Goal: Task Accomplishment & Management: Use online tool/utility

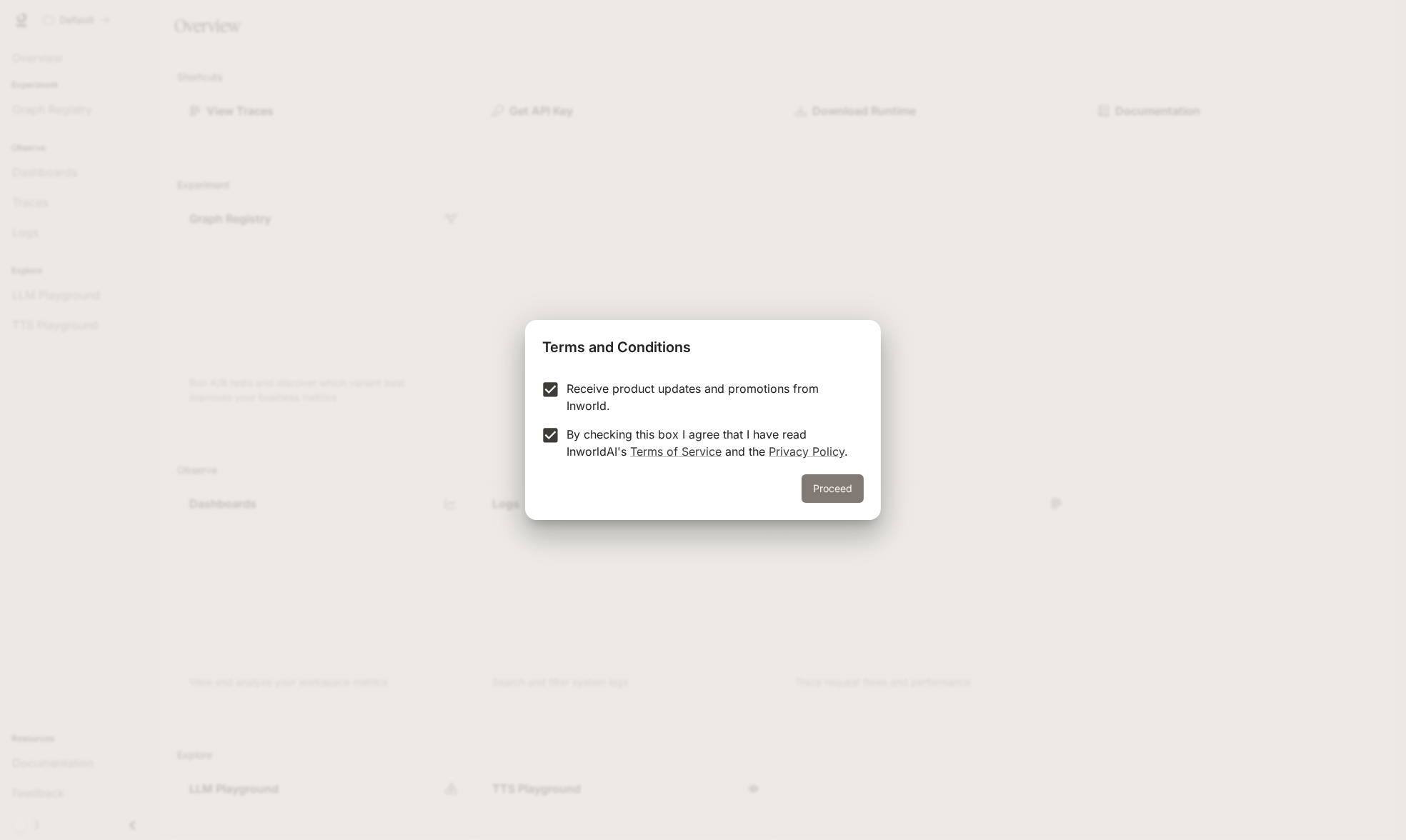
click at [808, 488] on button "Proceed" at bounding box center [832, 488] width 62 height 28
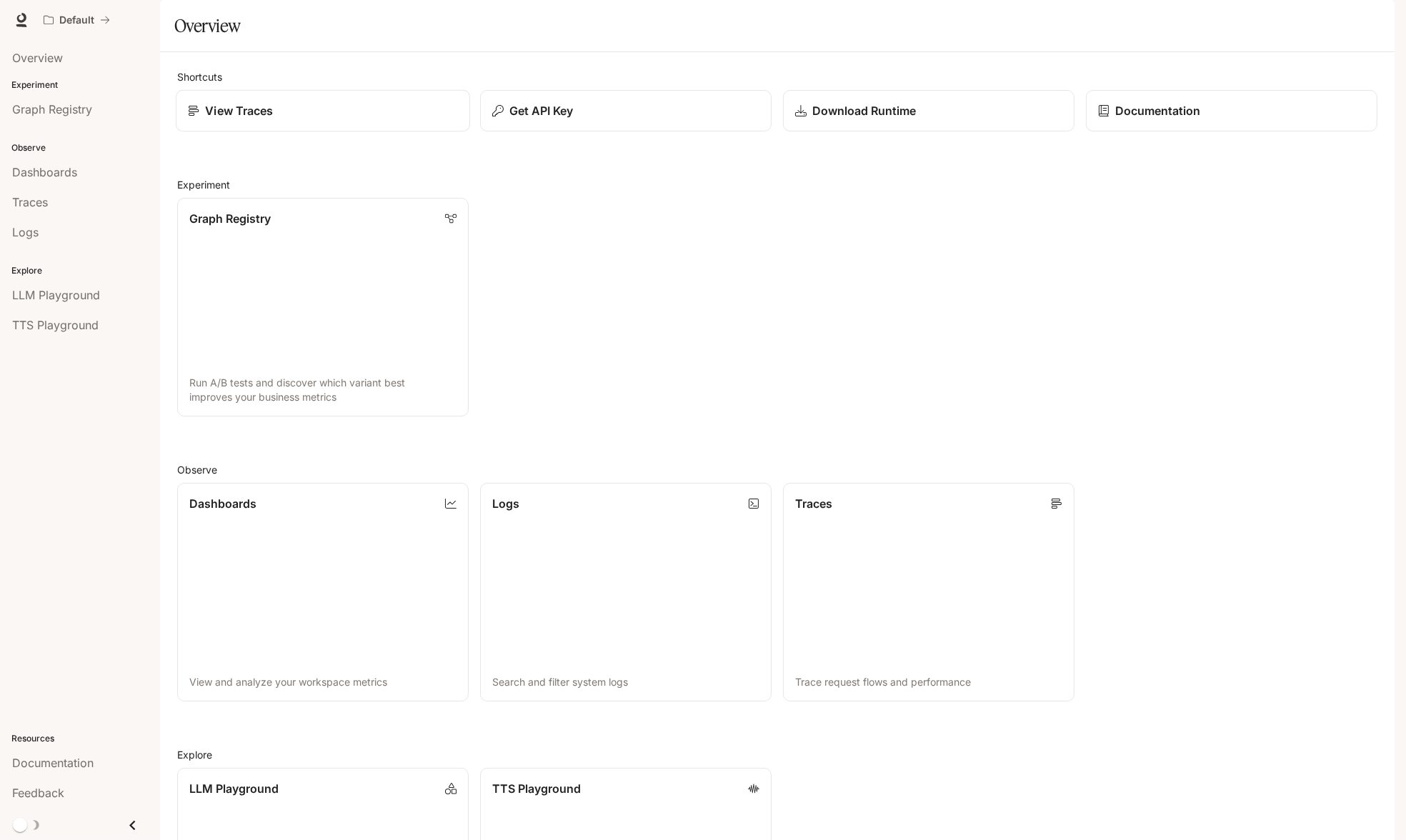
click at [224, 132] on link "View Traces" at bounding box center [323, 111] width 294 height 42
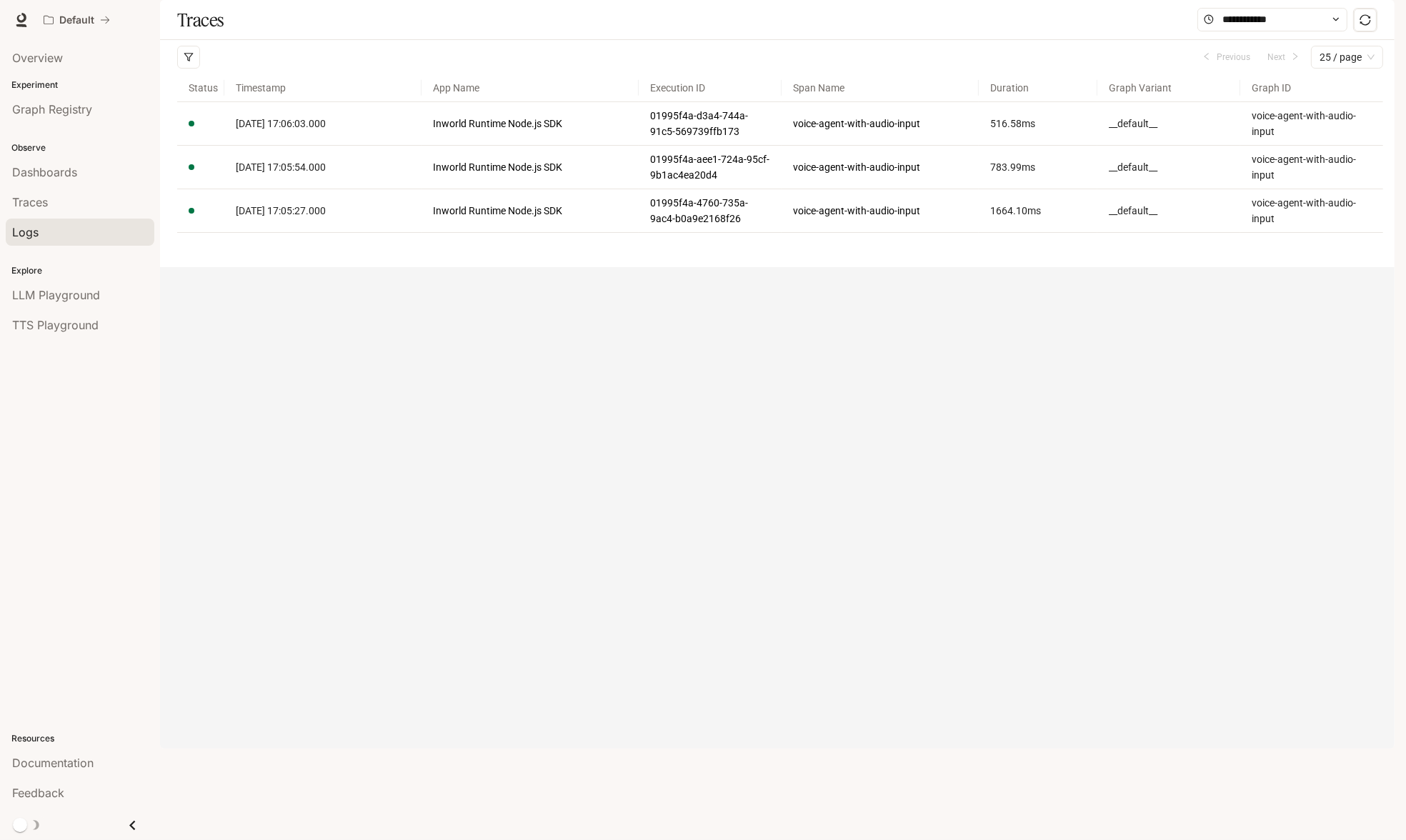
click at [63, 231] on div "Logs" at bounding box center [80, 231] width 136 height 17
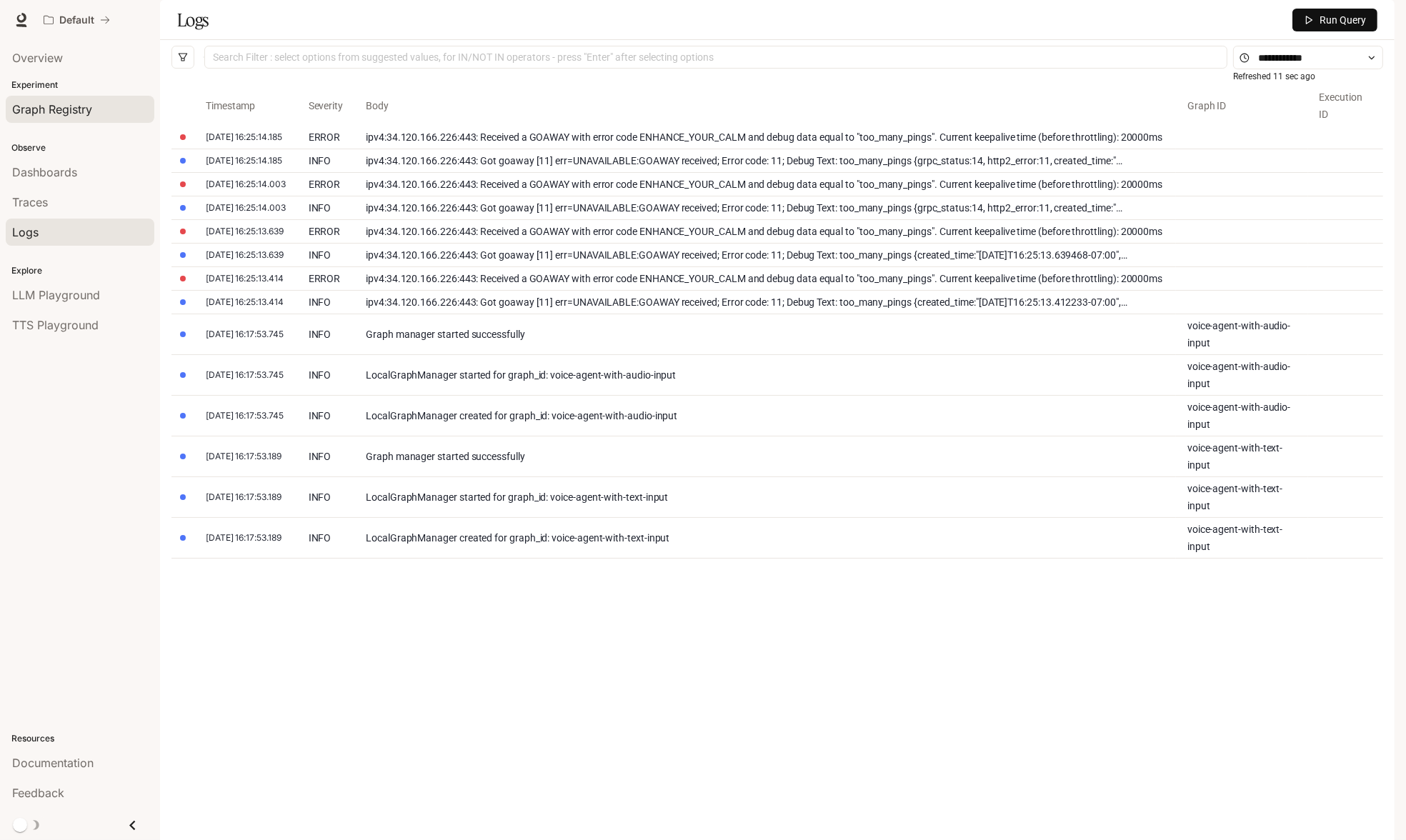
click at [78, 107] on span "Graph Registry" at bounding box center [52, 109] width 80 height 17
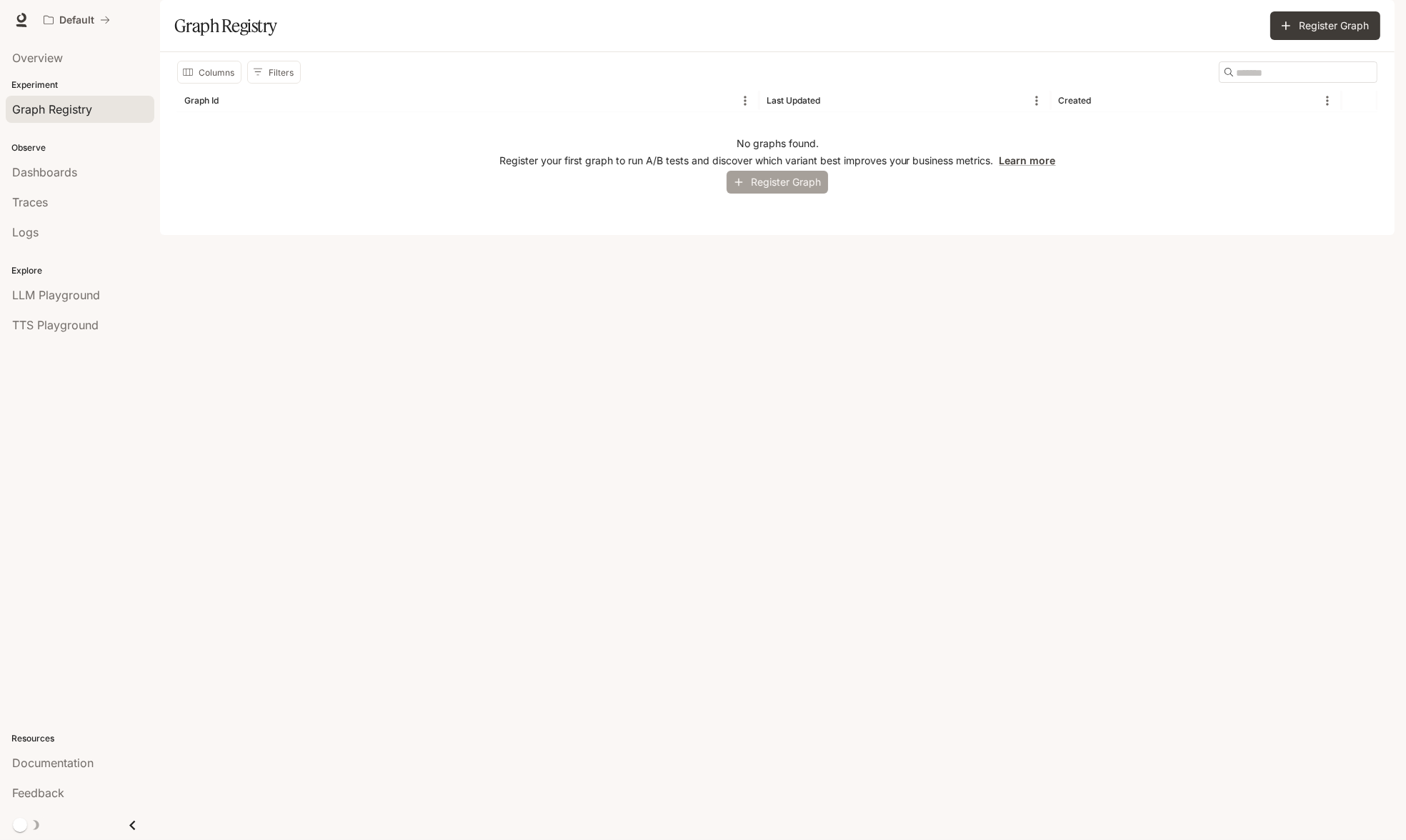
click at [780, 194] on button "Register Graph" at bounding box center [778, 183] width 102 height 24
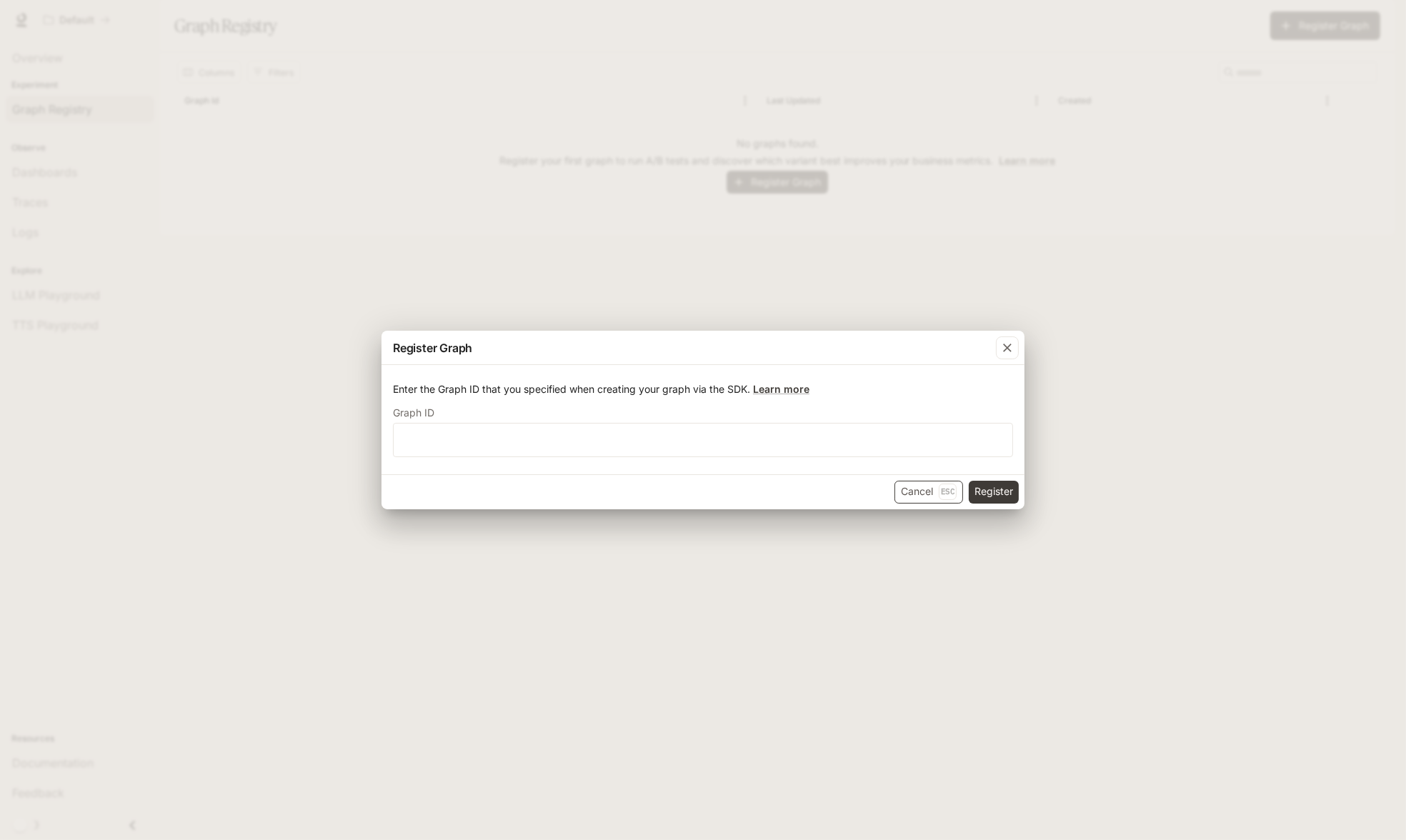
click at [915, 490] on button "Cancel Esc" at bounding box center [929, 492] width 69 height 23
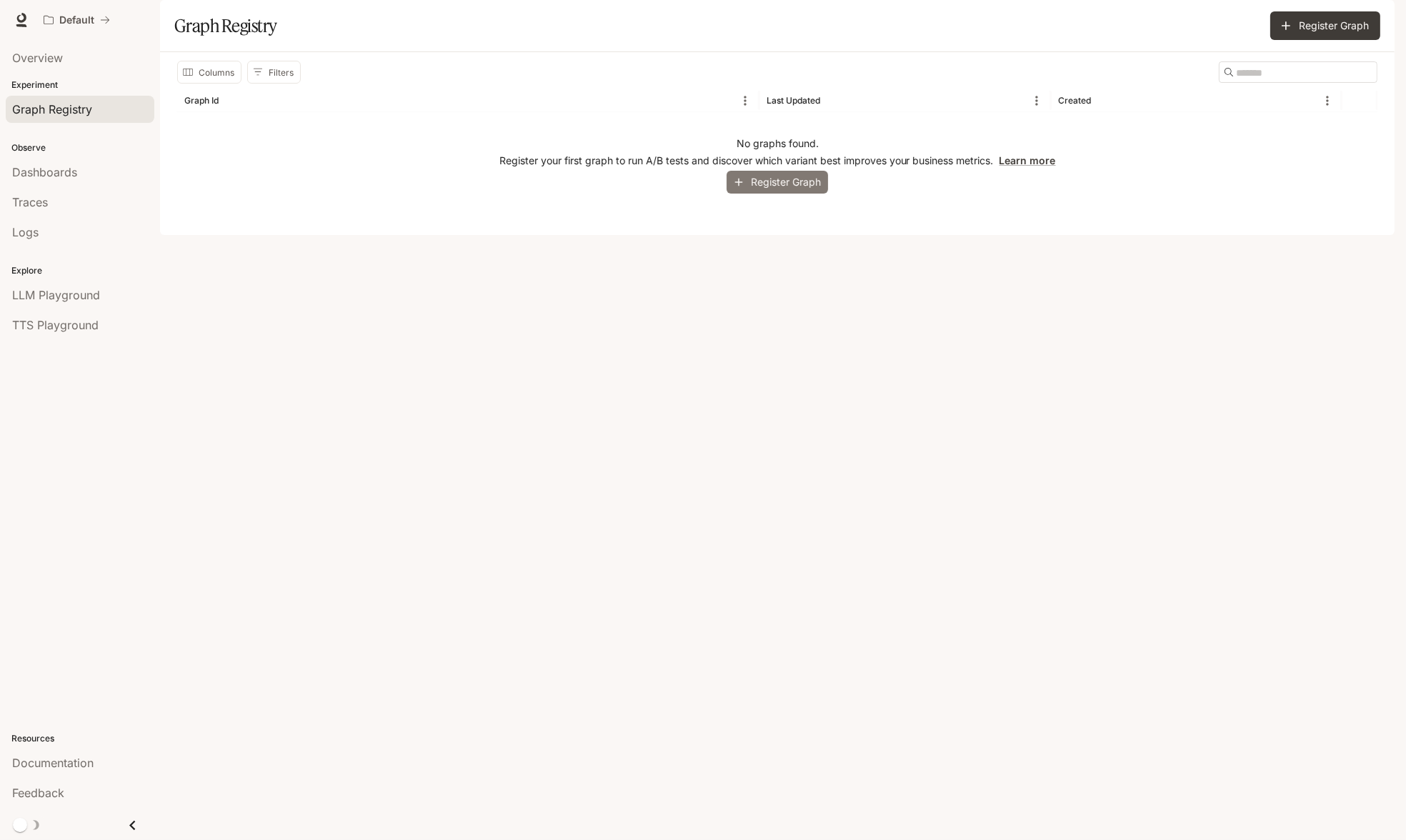
click at [782, 194] on button "Register Graph" at bounding box center [778, 183] width 102 height 24
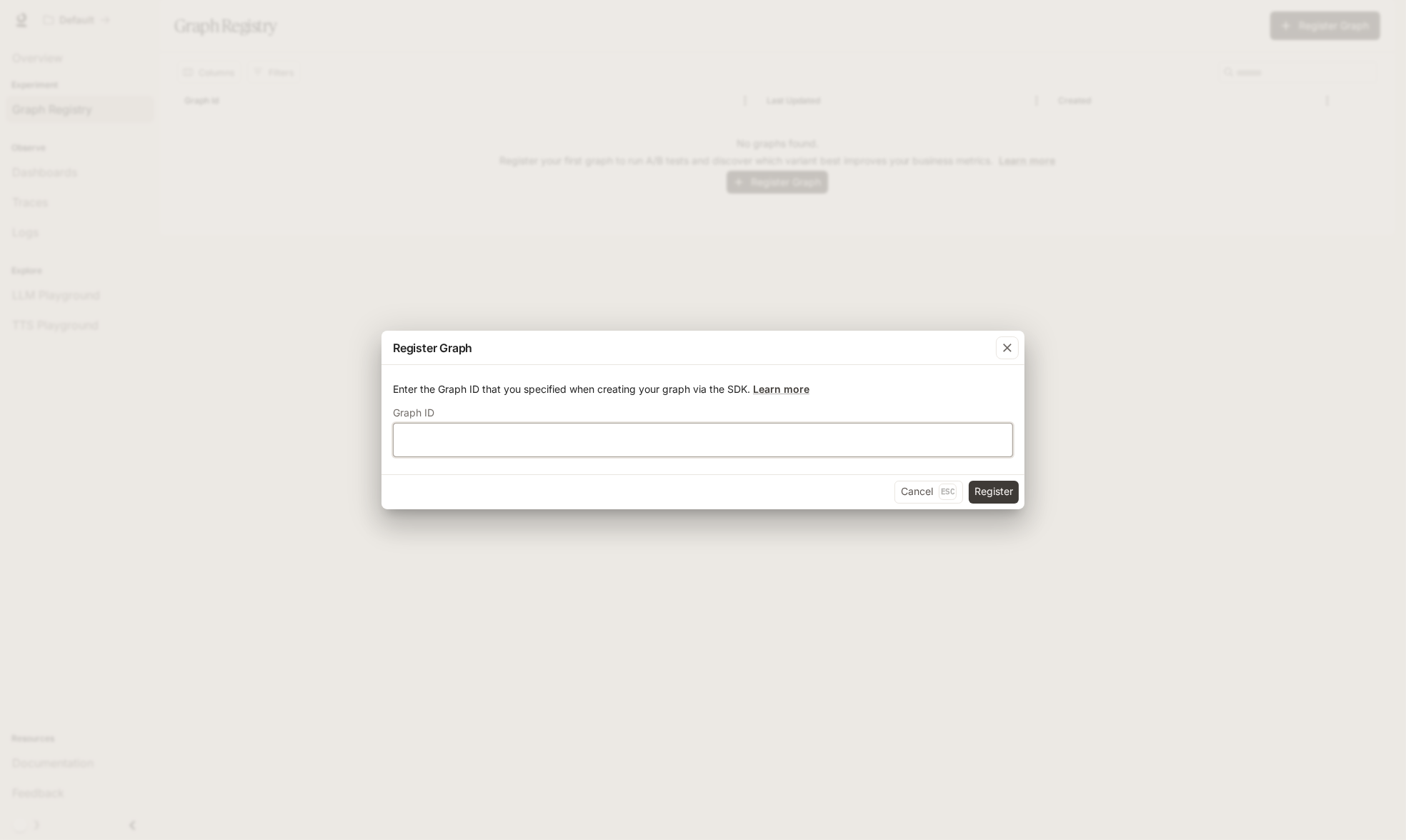
click at [679, 441] on input "text" at bounding box center [703, 439] width 619 height 14
click at [438, 164] on div "Register Graph Enter the Graph ID that you specified when creating your graph v…" at bounding box center [703, 420] width 1406 height 840
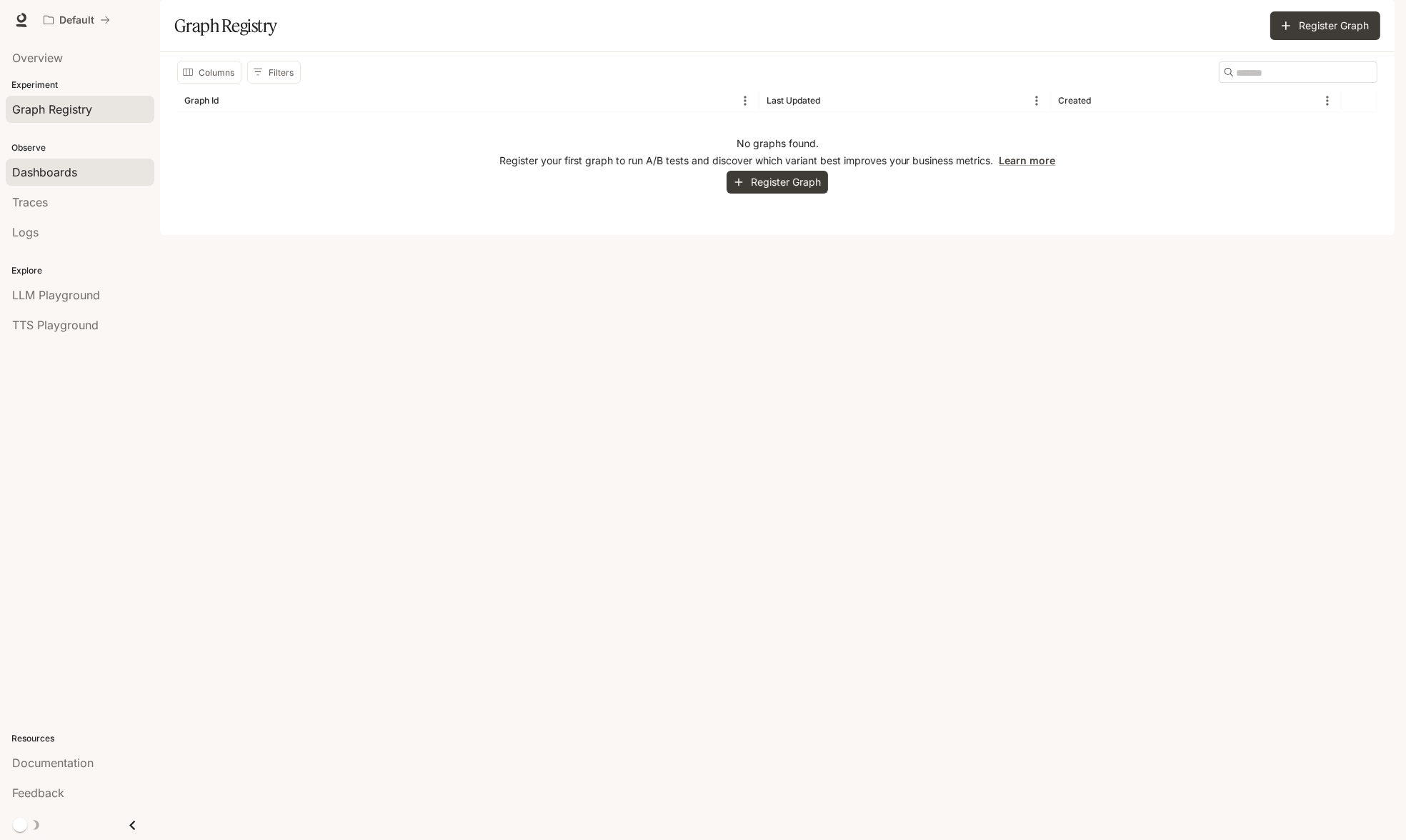
click at [55, 159] on link "Dashboards" at bounding box center [80, 172] width 149 height 27
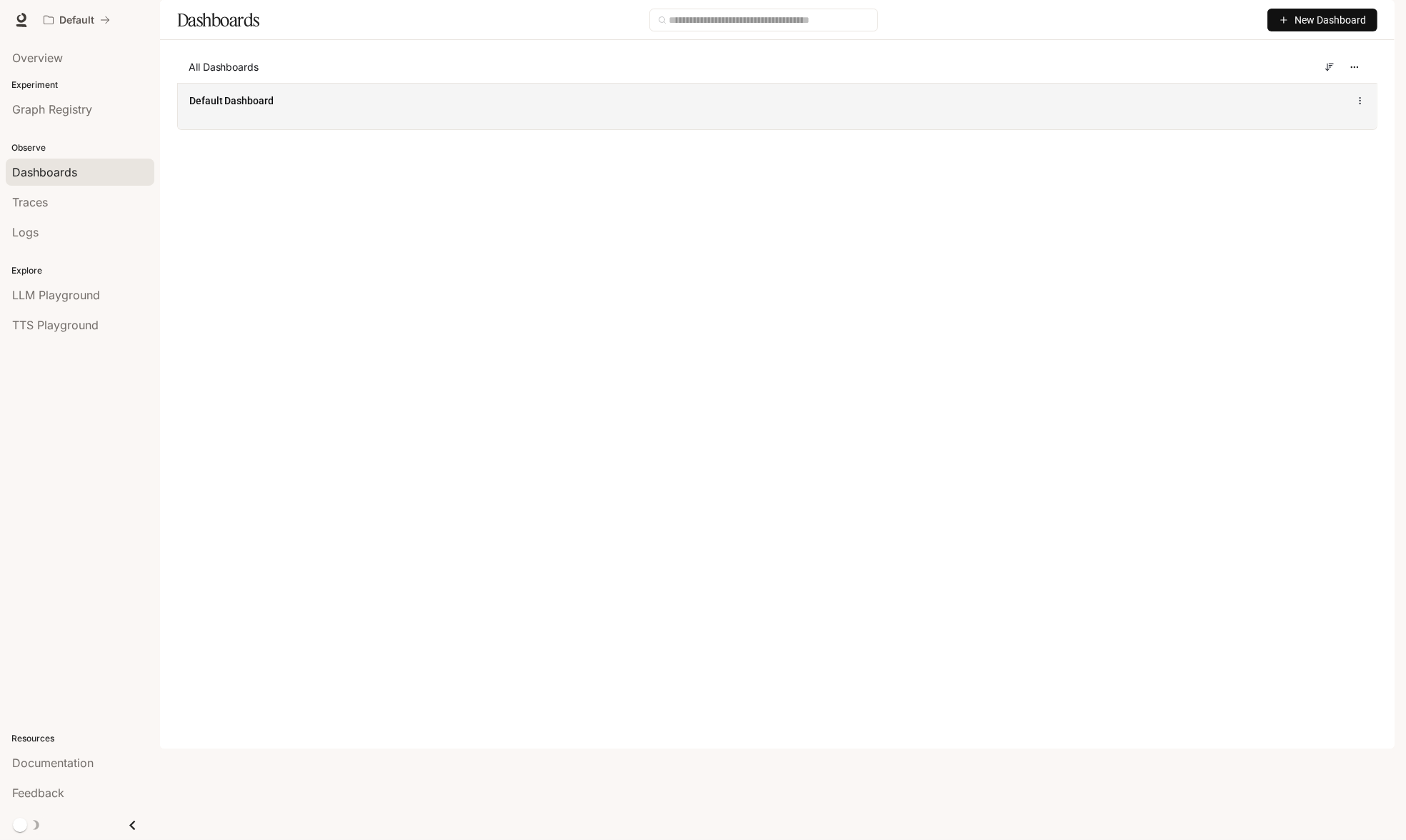
click at [238, 108] on span "Default Dashboard" at bounding box center [231, 100] width 84 height 14
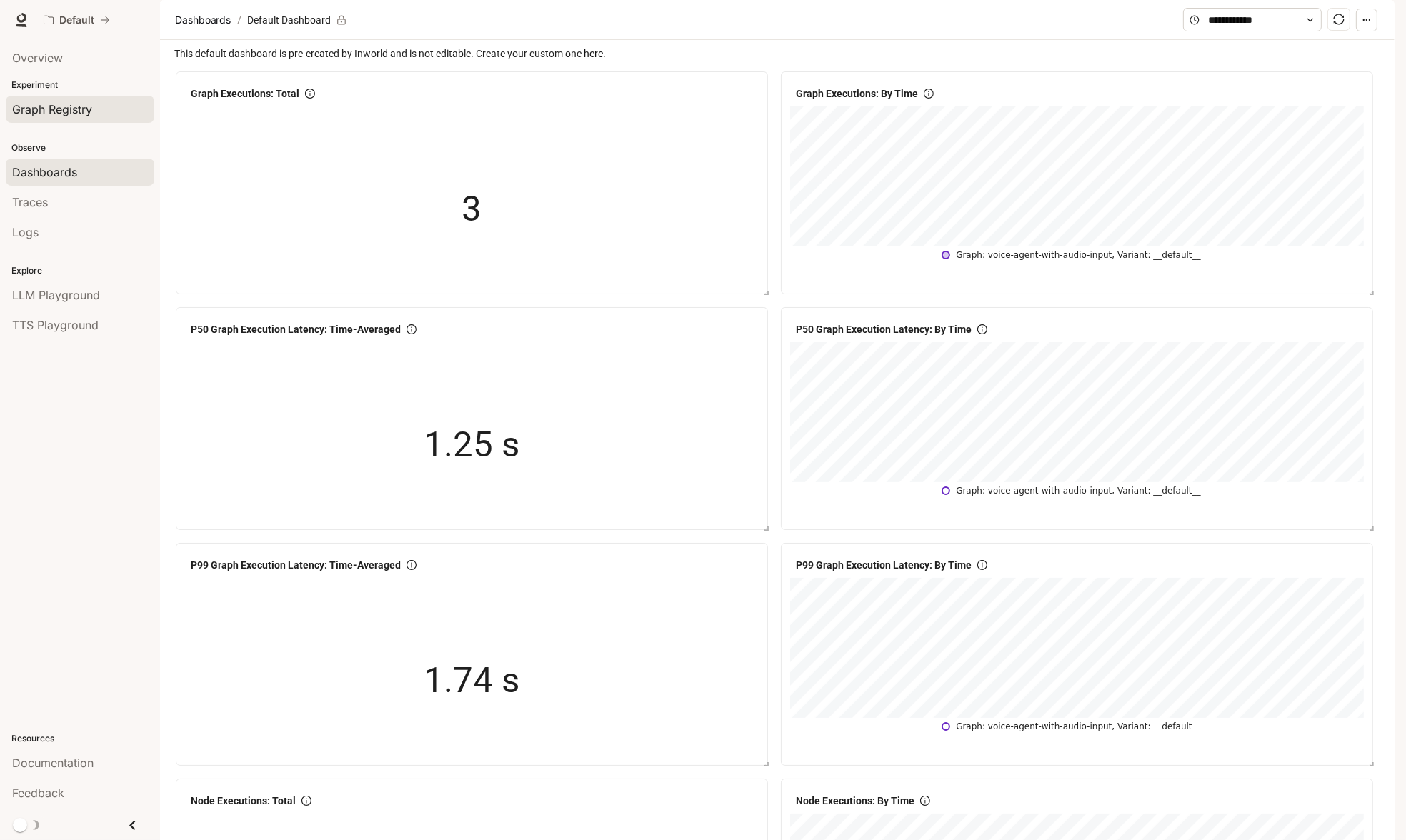
click at [81, 115] on span "Graph Registry" at bounding box center [52, 109] width 80 height 17
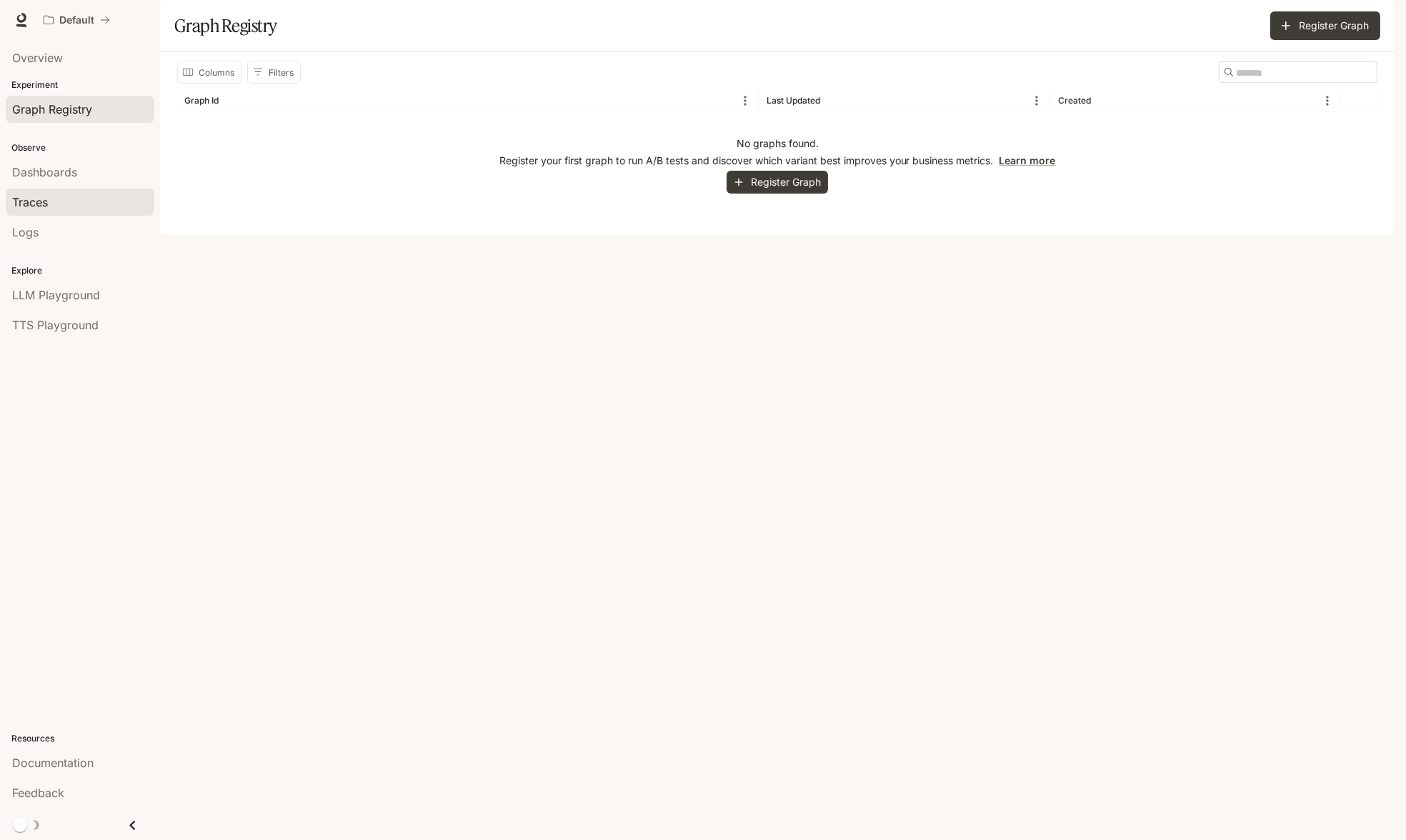
click at [85, 205] on div "Traces" at bounding box center [80, 202] width 136 height 17
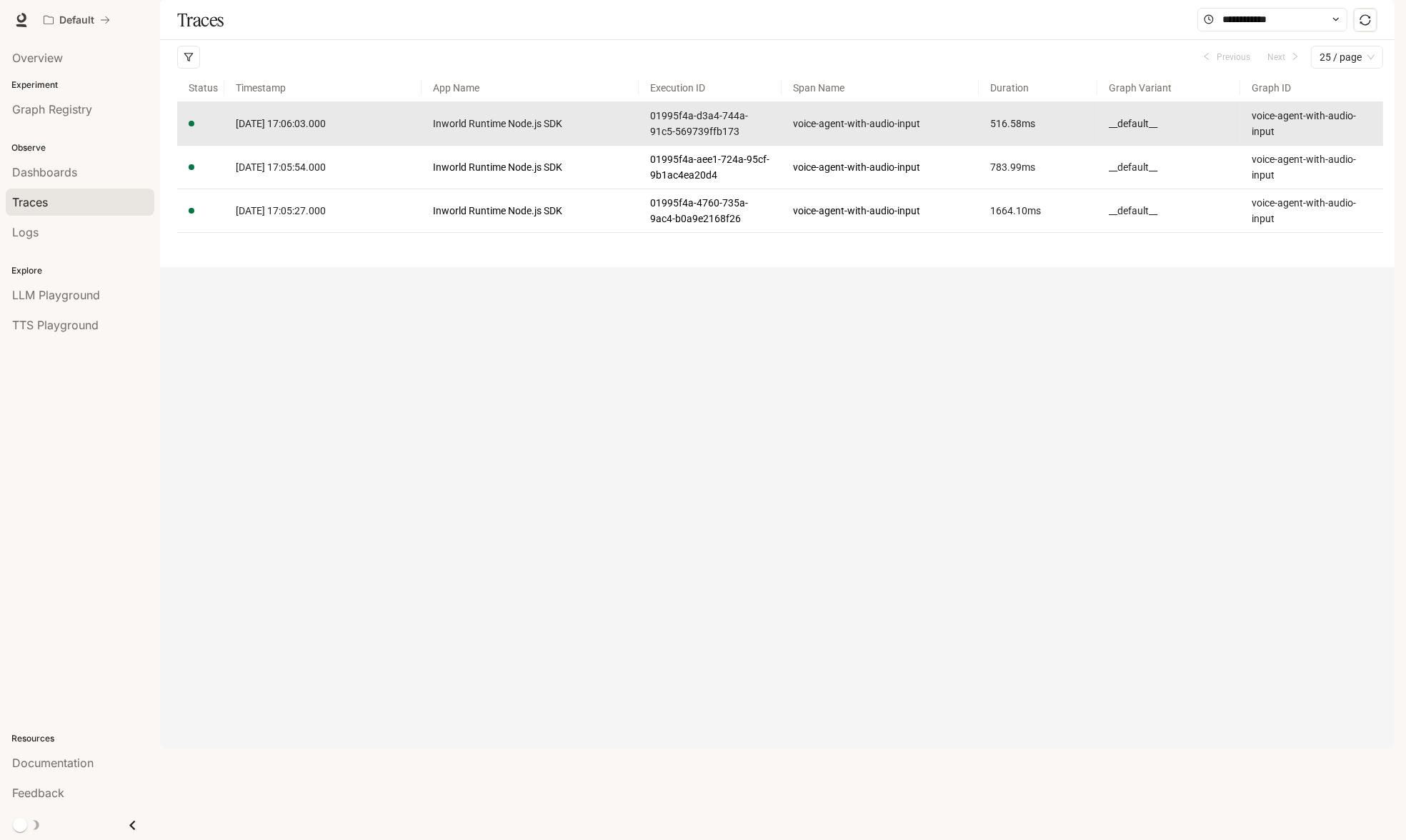
click at [333, 146] on td "[DATE] 17:06:03.000" at bounding box center [323, 124] width 197 height 43
click at [1263, 140] on article "voice-agent-with-audio-input" at bounding box center [1312, 123] width 120 height 31
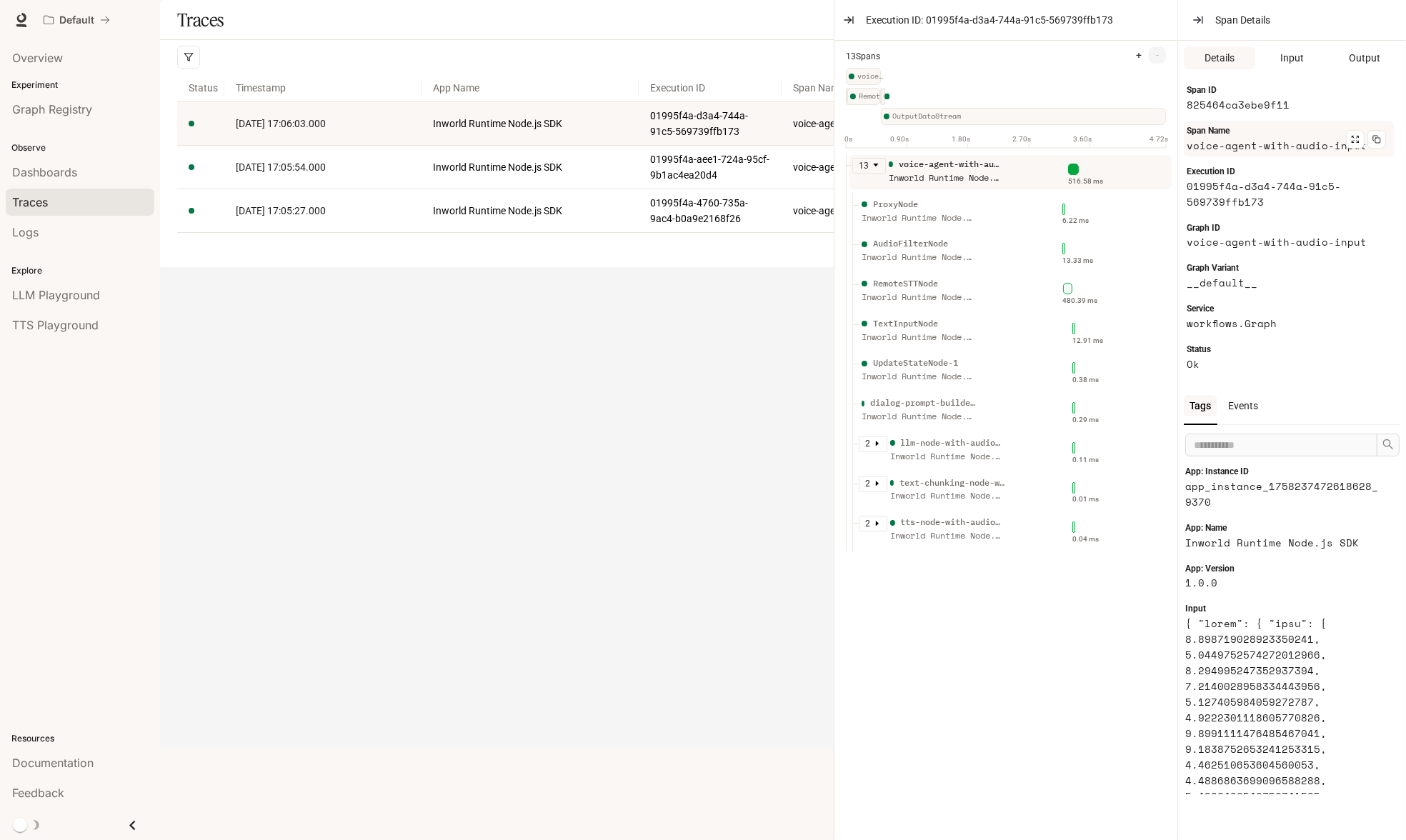
click at [1255, 149] on article "voice-agent-with-audio-input" at bounding box center [1283, 146] width 193 height 16
click at [1213, 246] on article "voice-agent-with-audio-input" at bounding box center [1283, 242] width 193 height 16
click at [1216, 242] on article "voice-agent-with-audio-input" at bounding box center [1283, 242] width 193 height 16
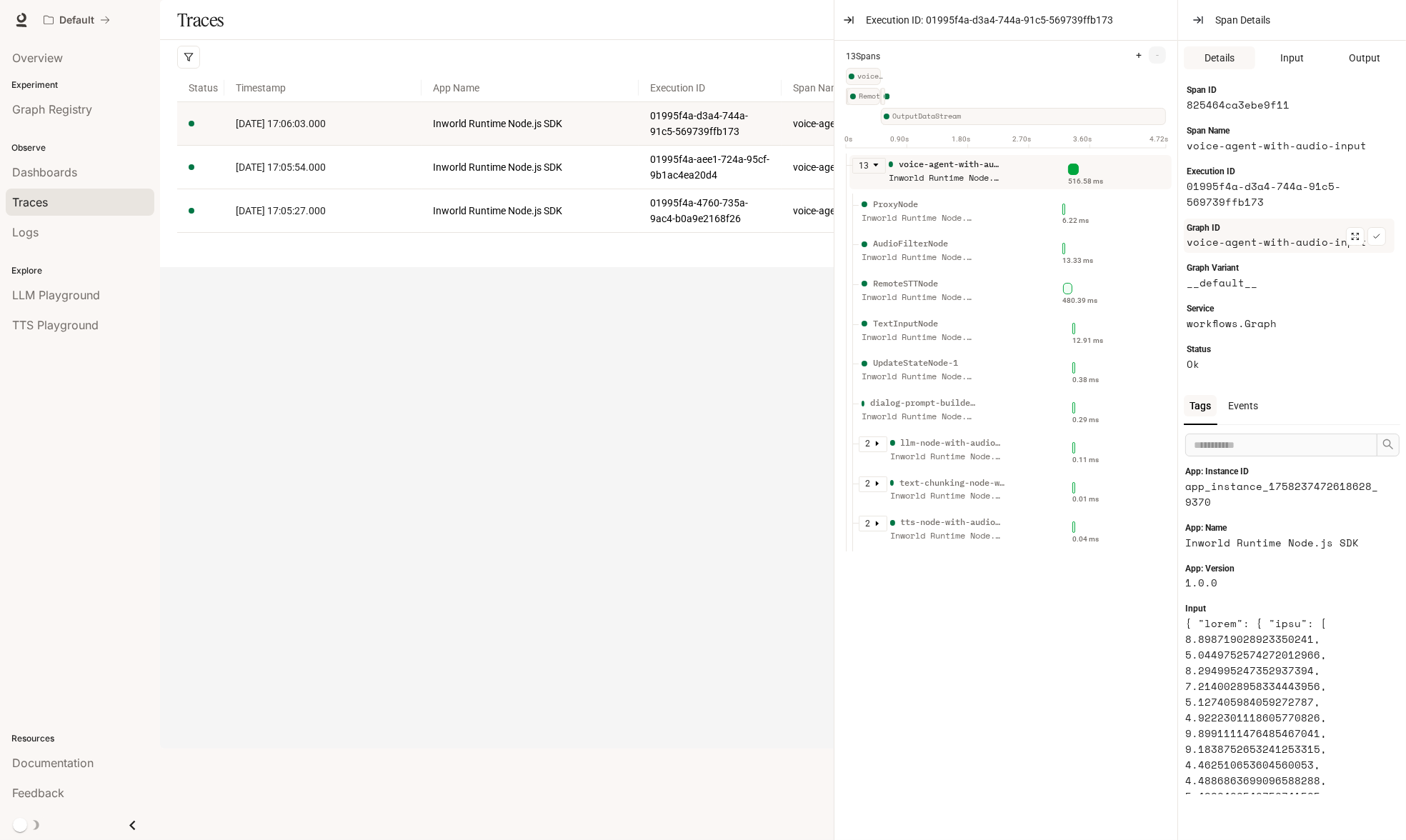
click at [1216, 242] on article "voice-agent-with-audio-input" at bounding box center [1283, 242] width 193 height 16
click at [443, 267] on div "Traces Filters Duration MIN ms [PERSON_NAME] ms Clear All Status Clear All App …" at bounding box center [777, 134] width 1235 height 267
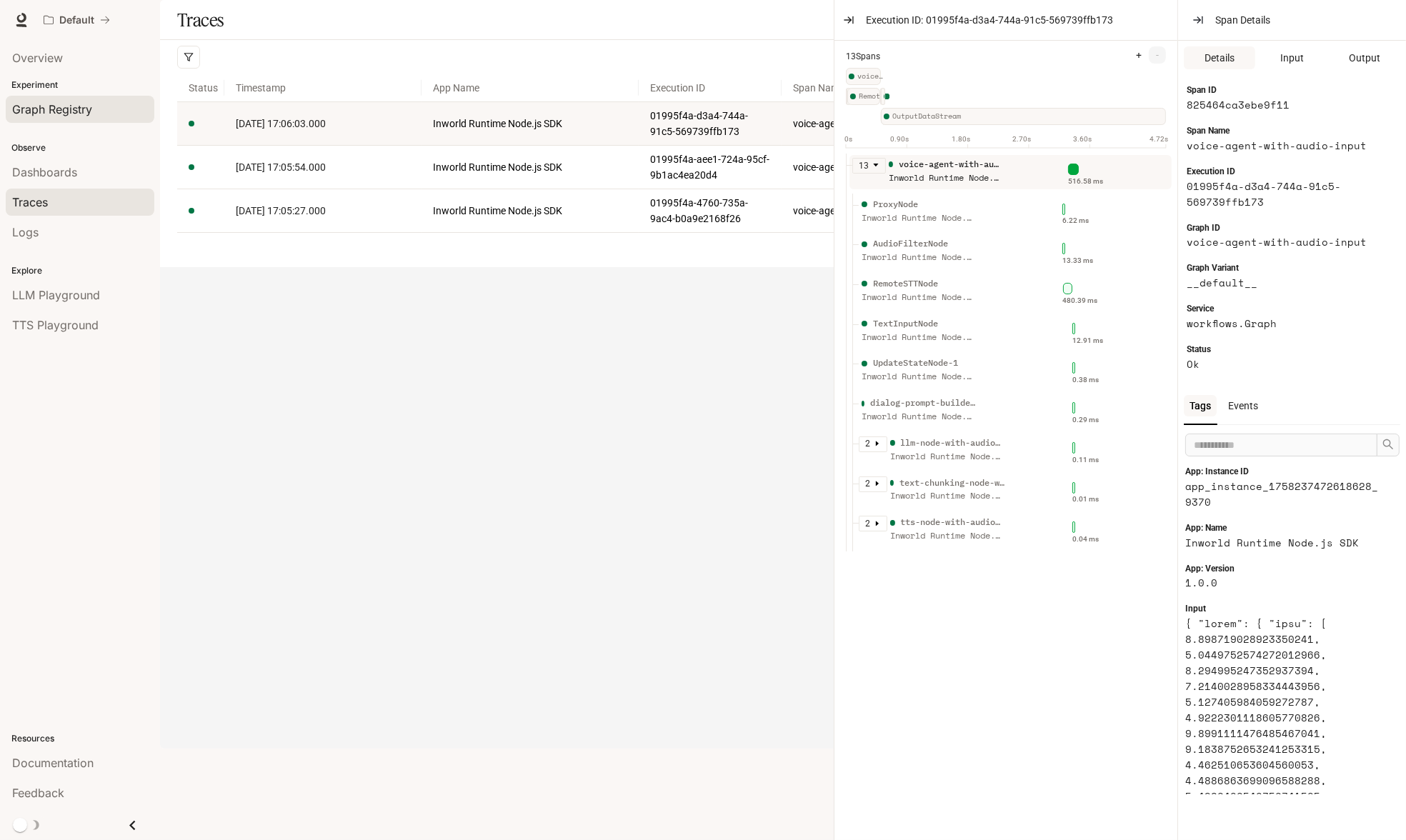
click at [68, 106] on span "Graph Registry" at bounding box center [52, 109] width 80 height 17
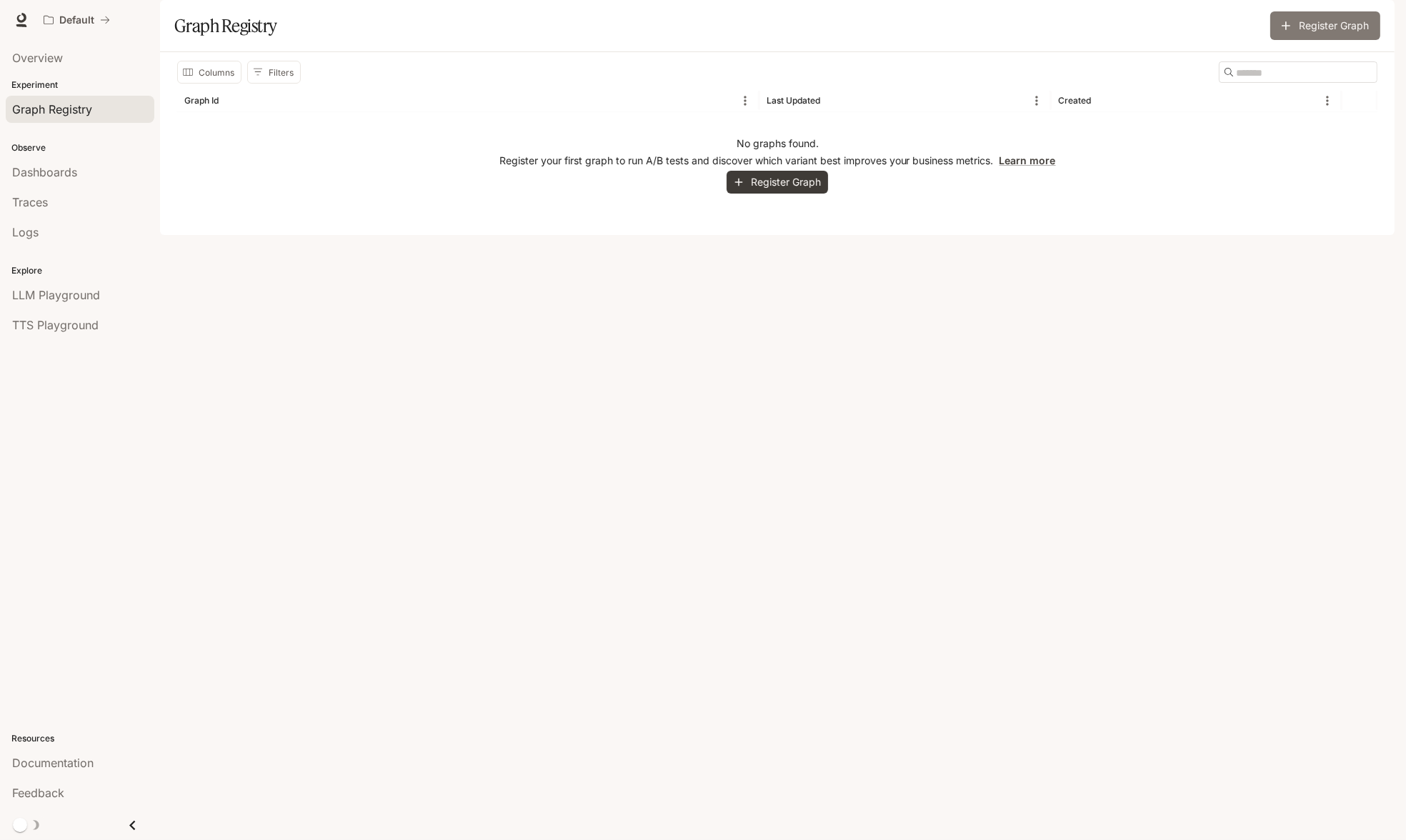
click at [1286, 40] on button "Register Graph" at bounding box center [1325, 25] width 110 height 28
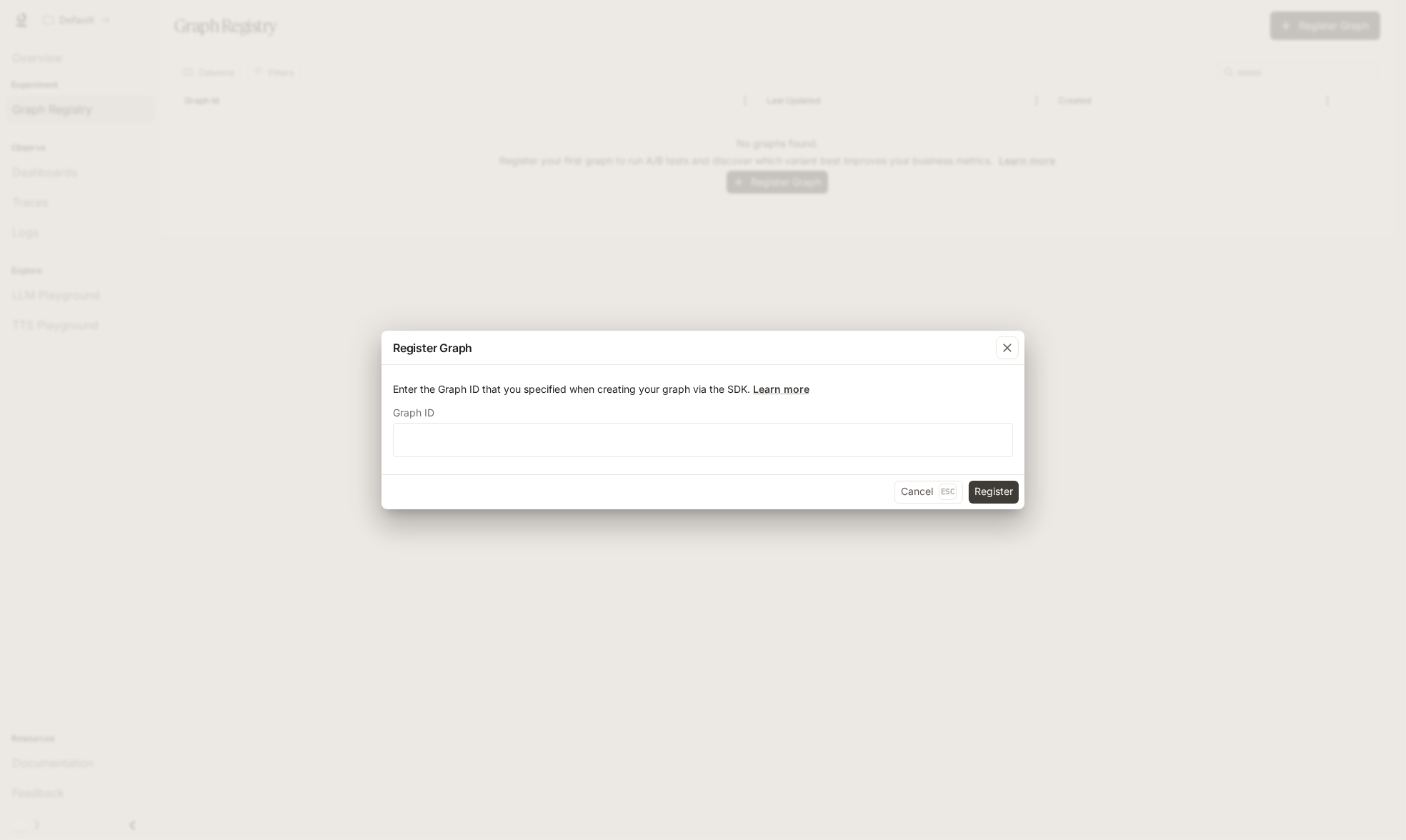
click at [538, 464] on div "Enter the Graph ID that you specified when creating your graph via the SDK. Lea…" at bounding box center [703, 419] width 643 height 108
click at [572, 442] on input "text" at bounding box center [703, 439] width 619 height 14
paste input "**********"
type input "**********"
click at [988, 482] on button "Register" at bounding box center [994, 492] width 50 height 23
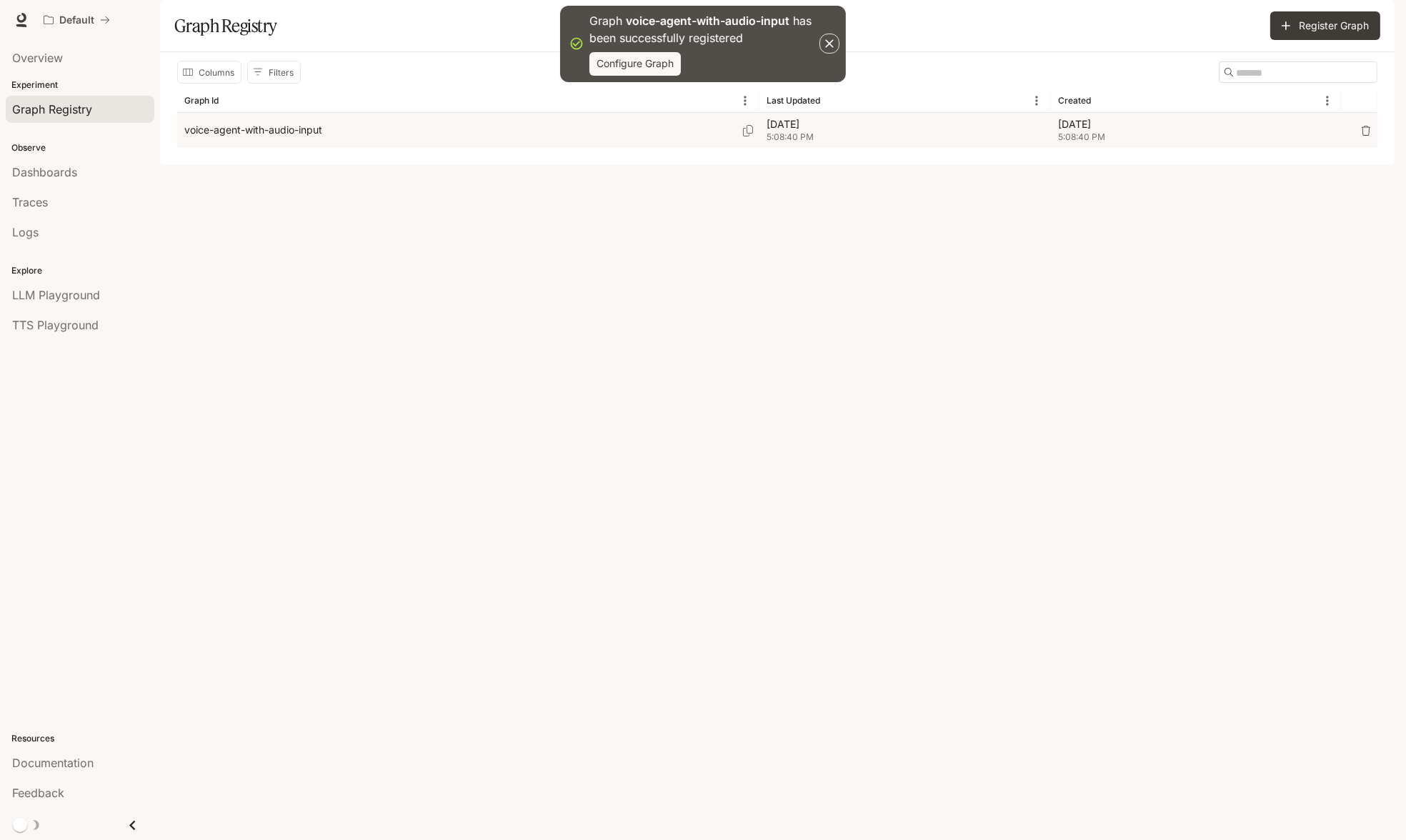
click at [273, 148] on div "voice-agent-with-audio-input" at bounding box center [468, 130] width 568 height 35
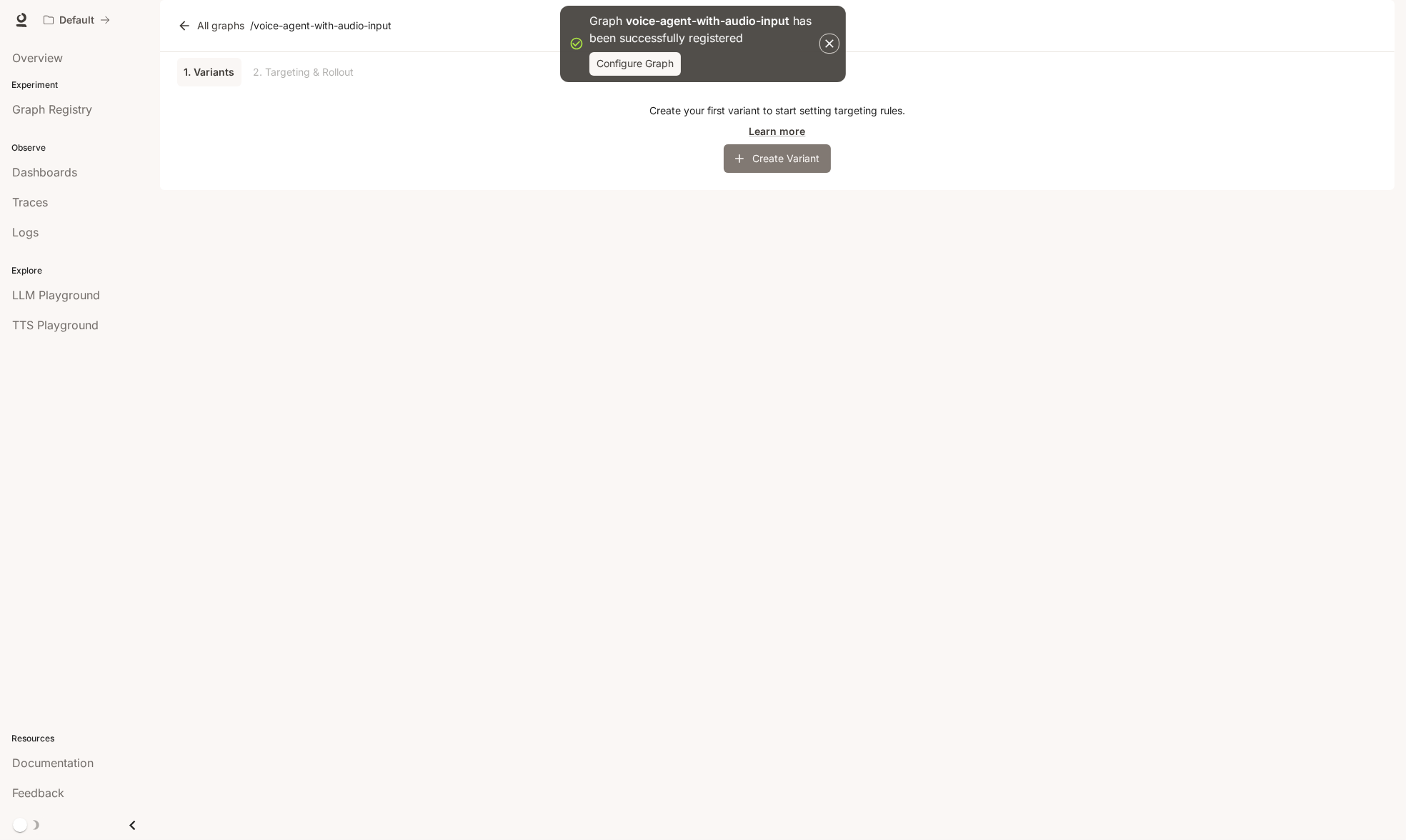
click at [746, 172] on button "Create Variant" at bounding box center [777, 158] width 107 height 28
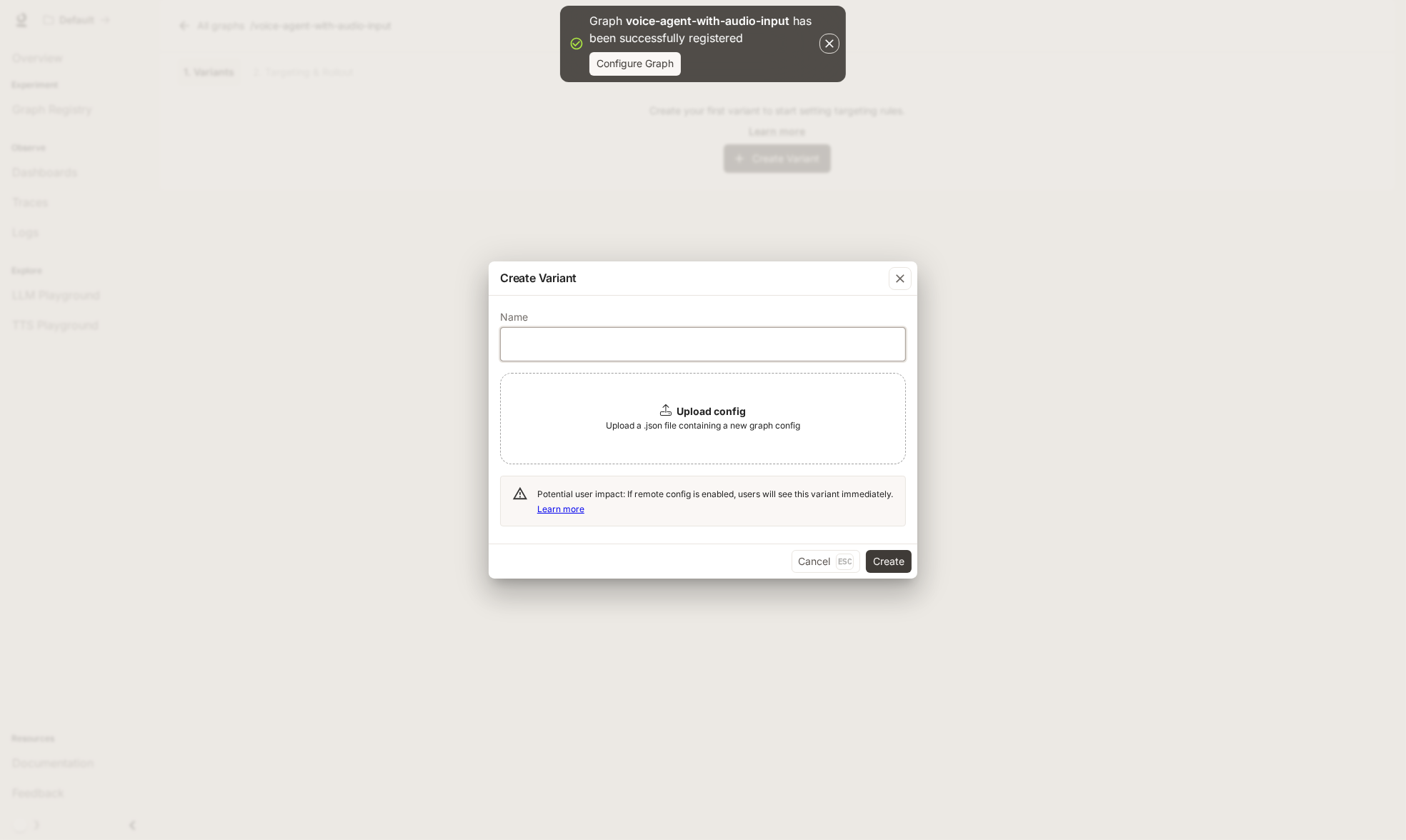
click at [657, 346] on input "text" at bounding box center [702, 343] width 404 height 14
type input "**********"
click at [663, 420] on span "Upload a .json file containing a new graph config" at bounding box center [703, 425] width 194 height 14
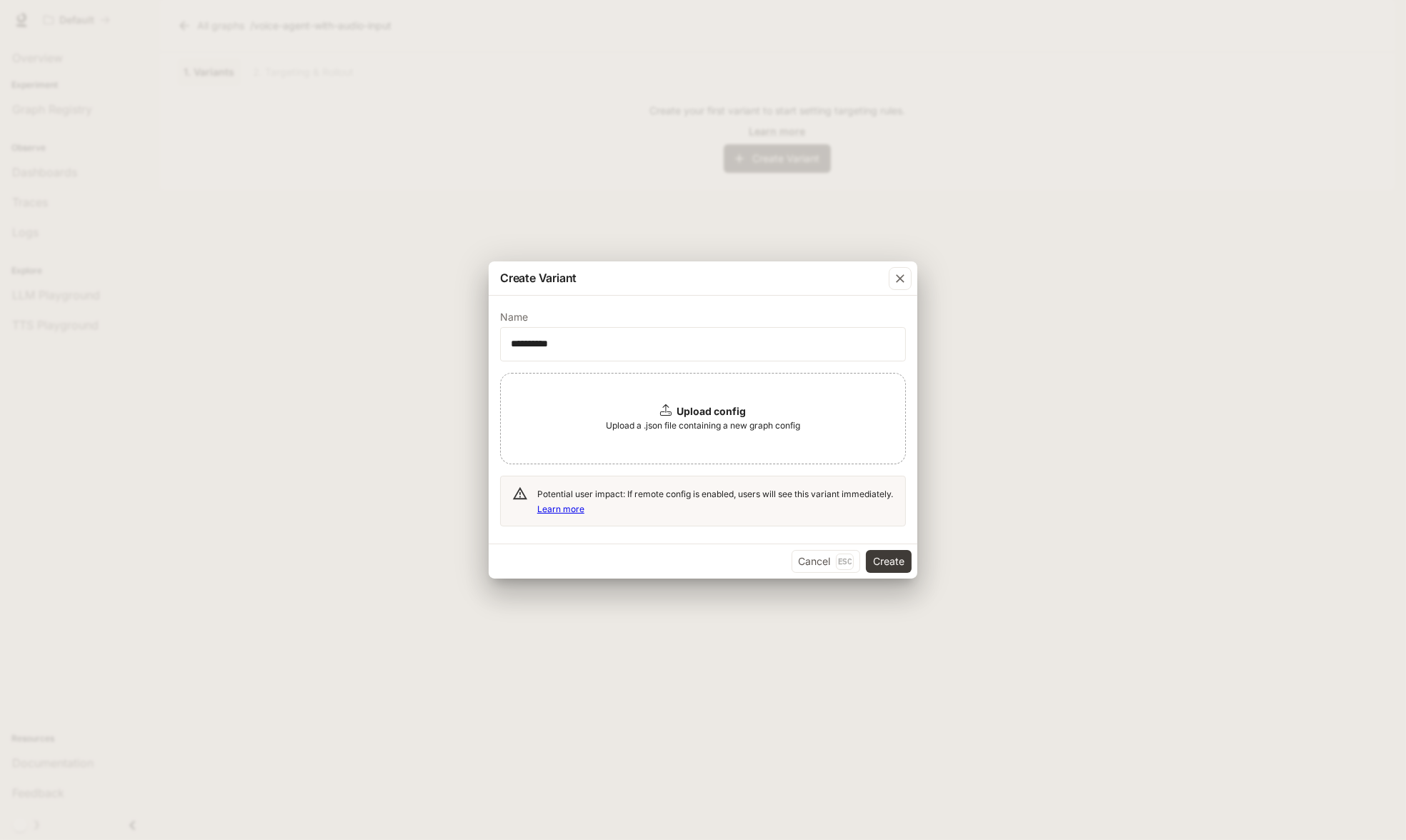
click at [1090, 107] on div "**********" at bounding box center [703, 420] width 1406 height 840
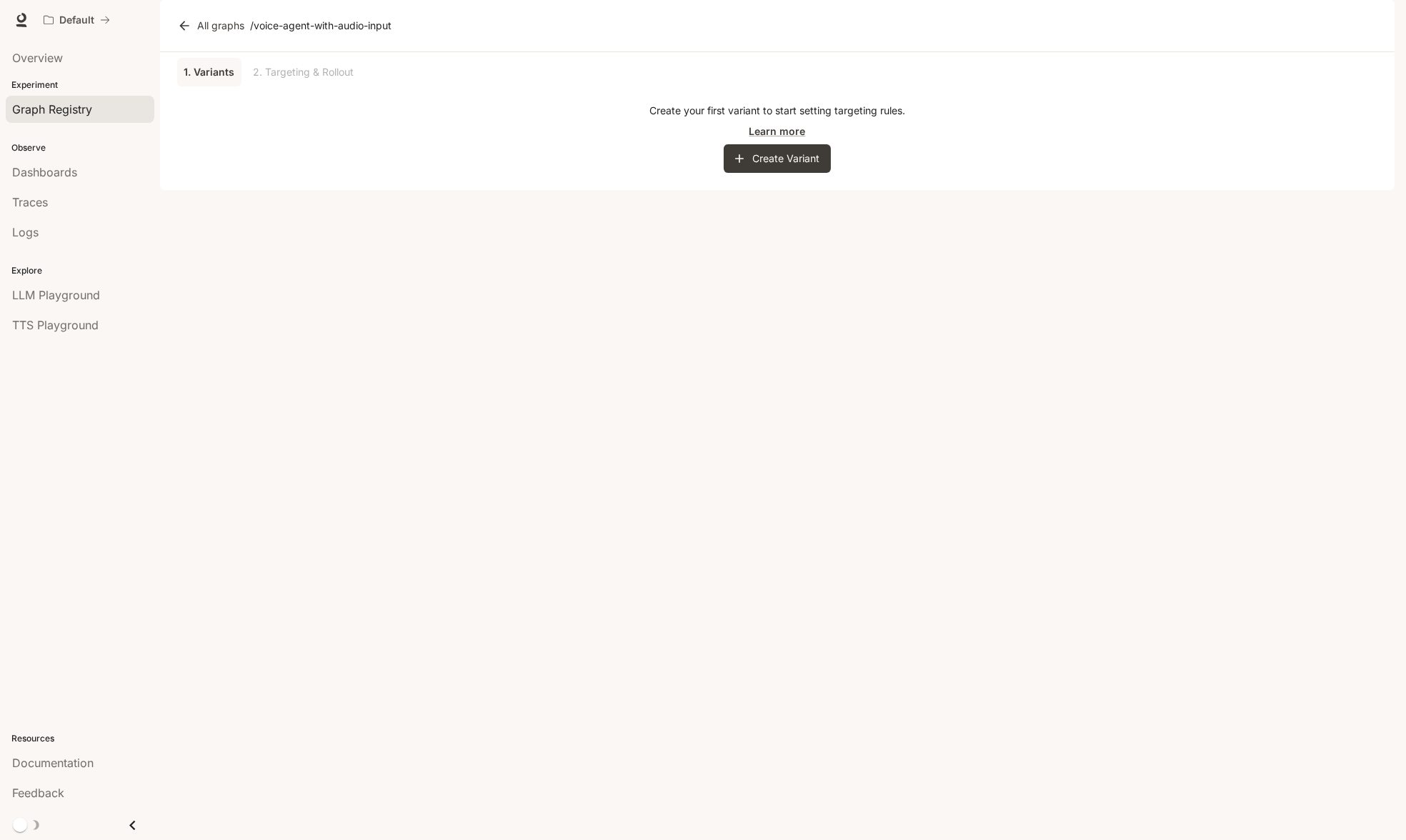
click at [101, 119] on link "Graph Registry" at bounding box center [80, 109] width 149 height 27
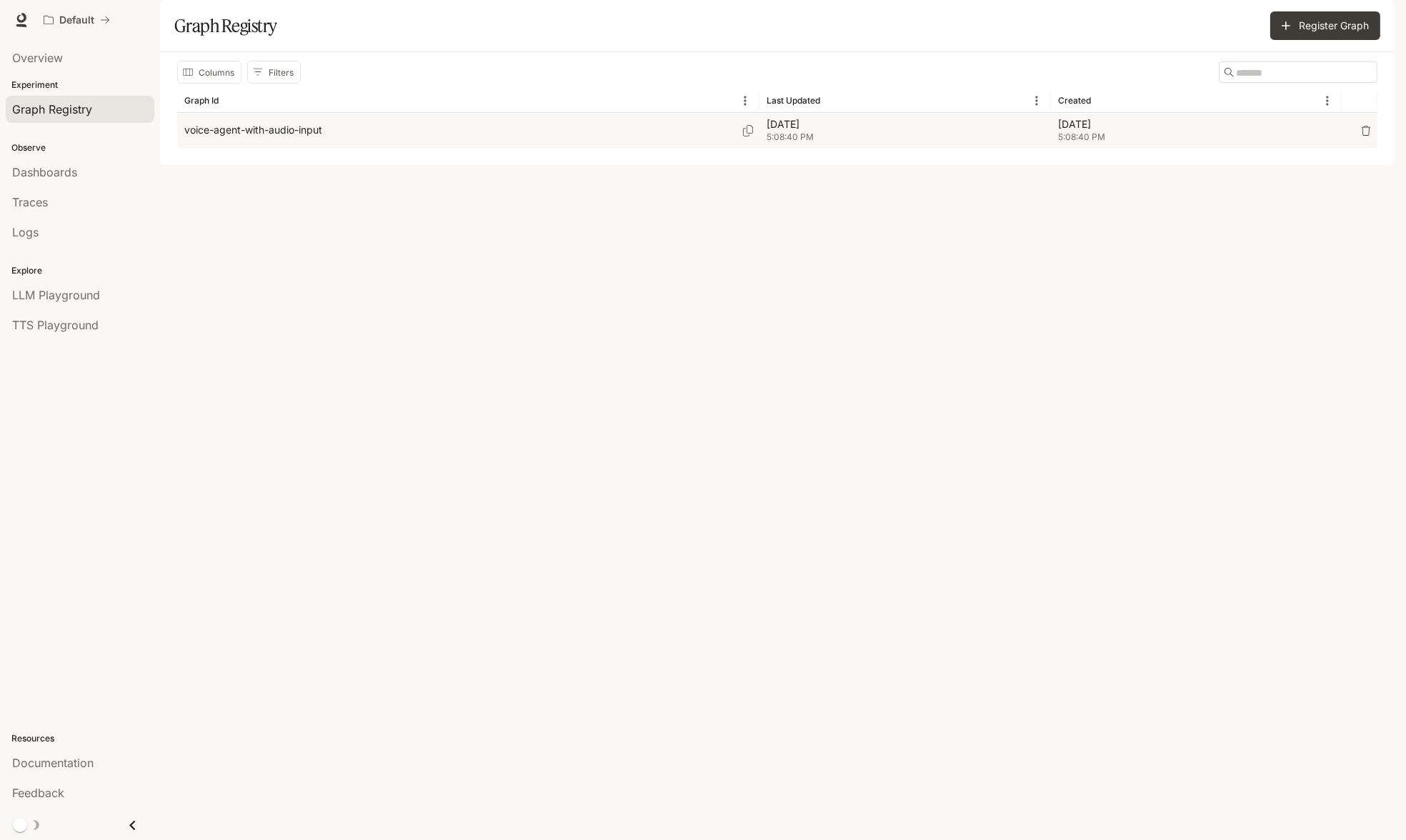
click at [296, 137] on p "voice-agent-with-audio-input" at bounding box center [253, 130] width 138 height 14
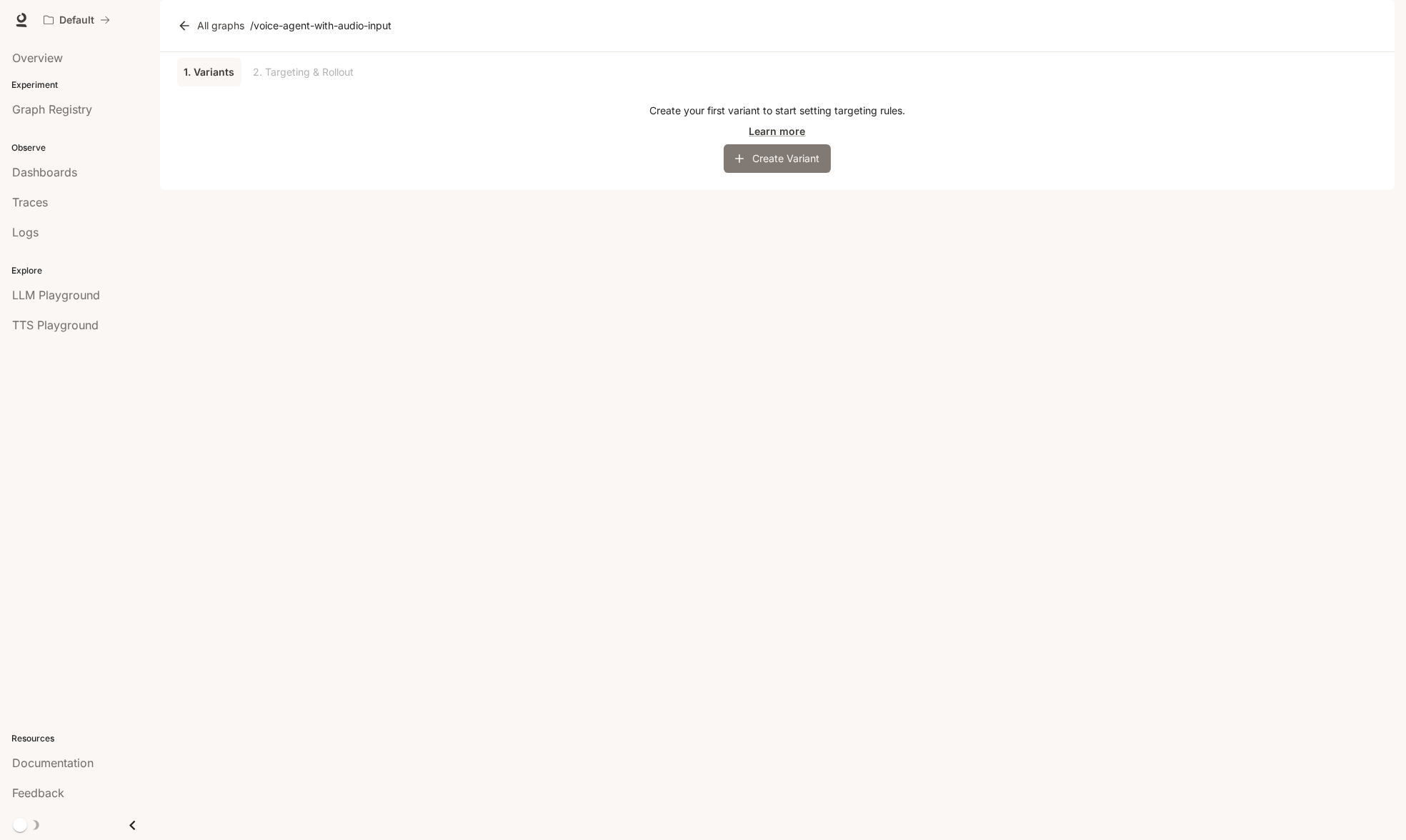
click at [787, 172] on button "Create Variant" at bounding box center [777, 158] width 107 height 28
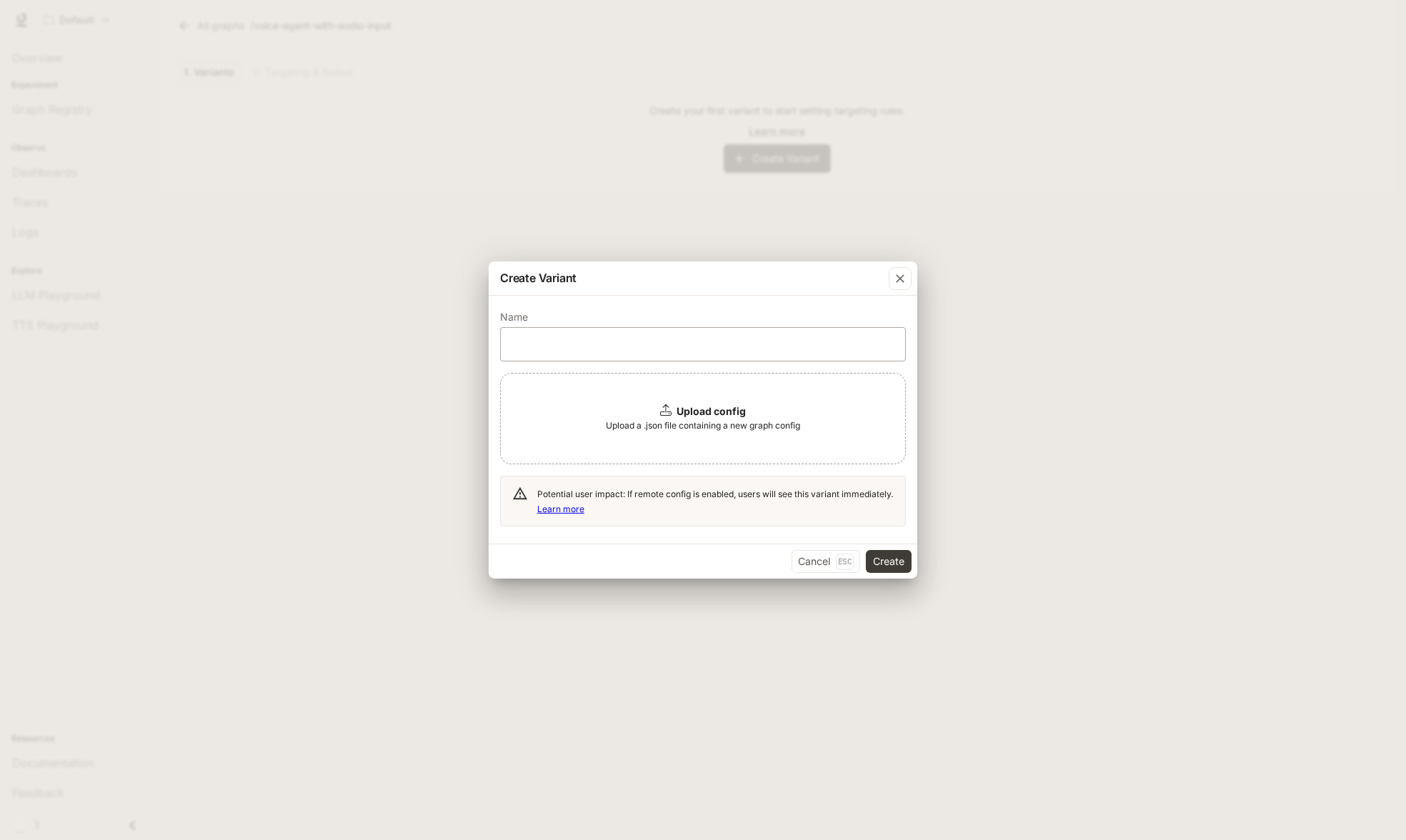
click at [606, 335] on div "​" at bounding box center [703, 344] width 406 height 34
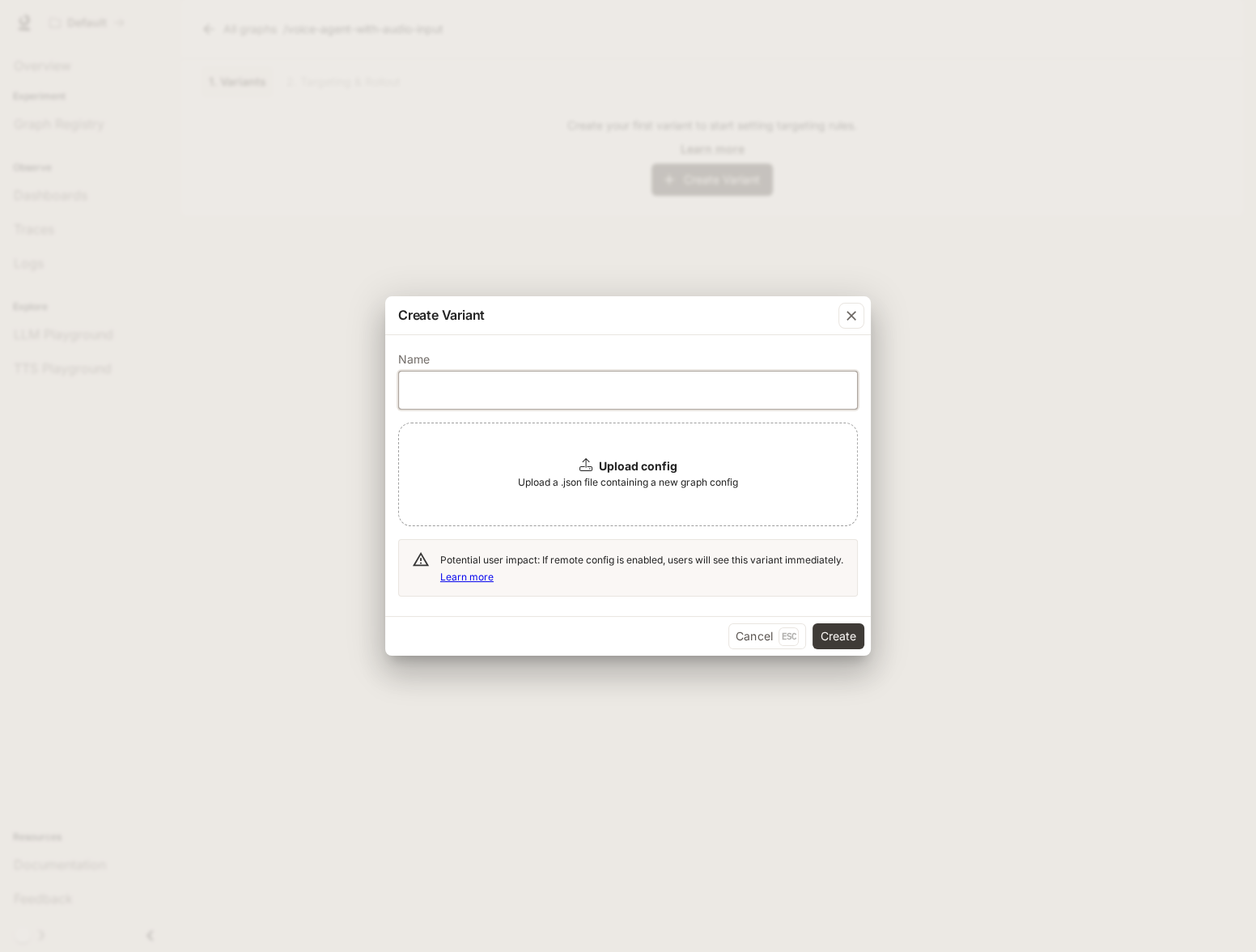
click at [510, 393] on input "text" at bounding box center [628, 389] width 458 height 16
paste input "**********"
type input "**********"
click at [583, 469] on icon at bounding box center [586, 464] width 13 height 13
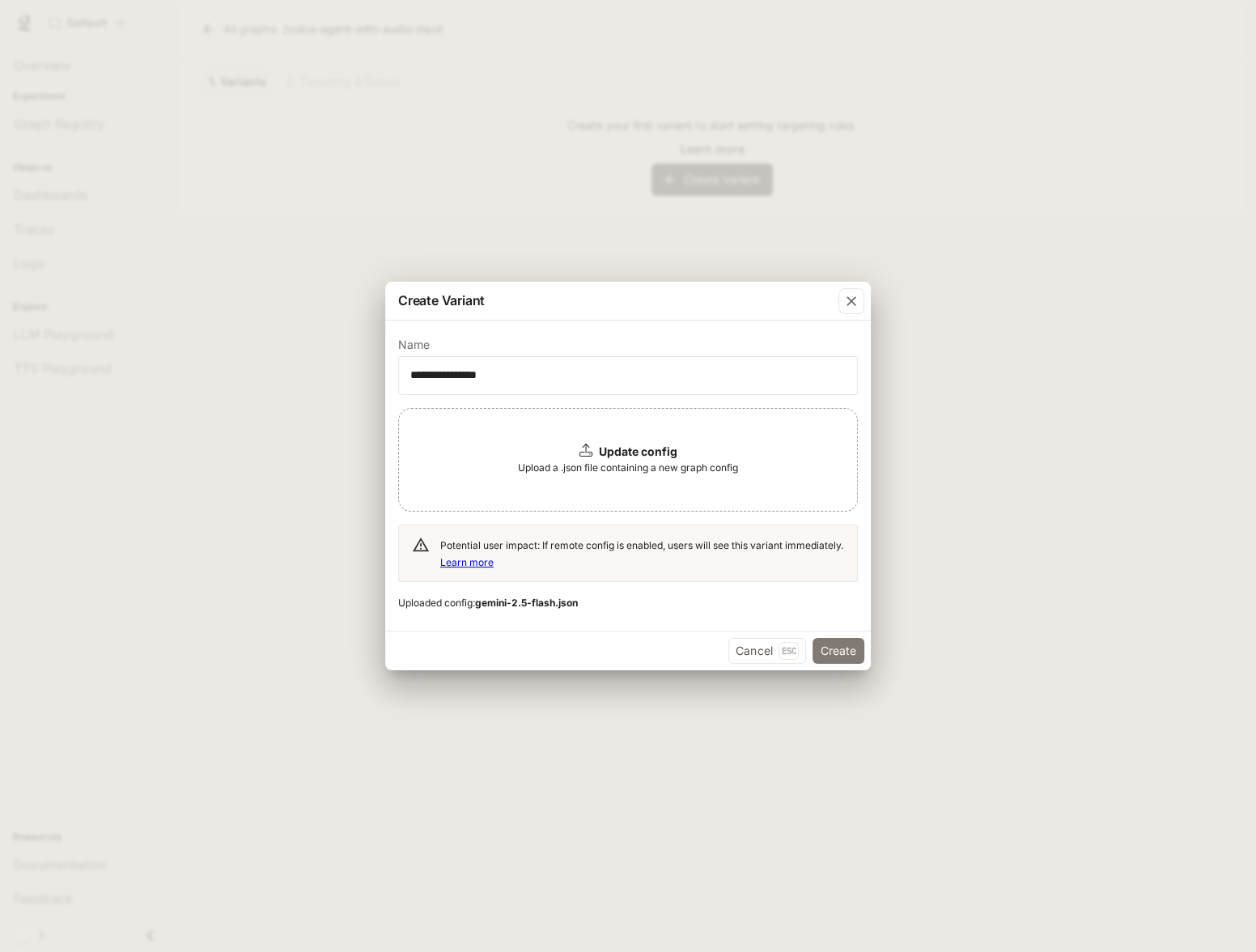
click at [832, 658] on button "Create" at bounding box center [838, 651] width 52 height 26
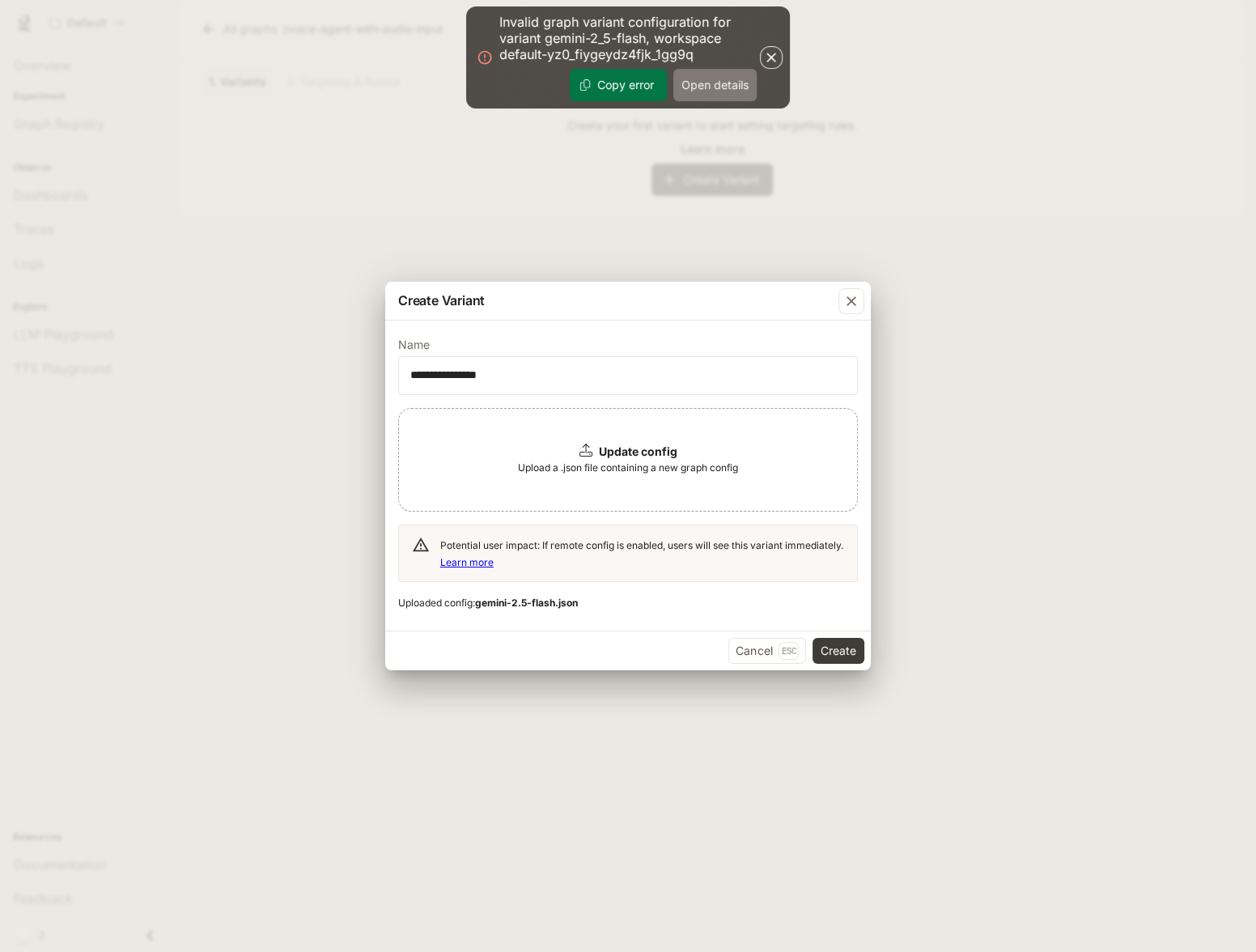
click at [697, 81] on button "Open details" at bounding box center [715, 85] width 84 height 32
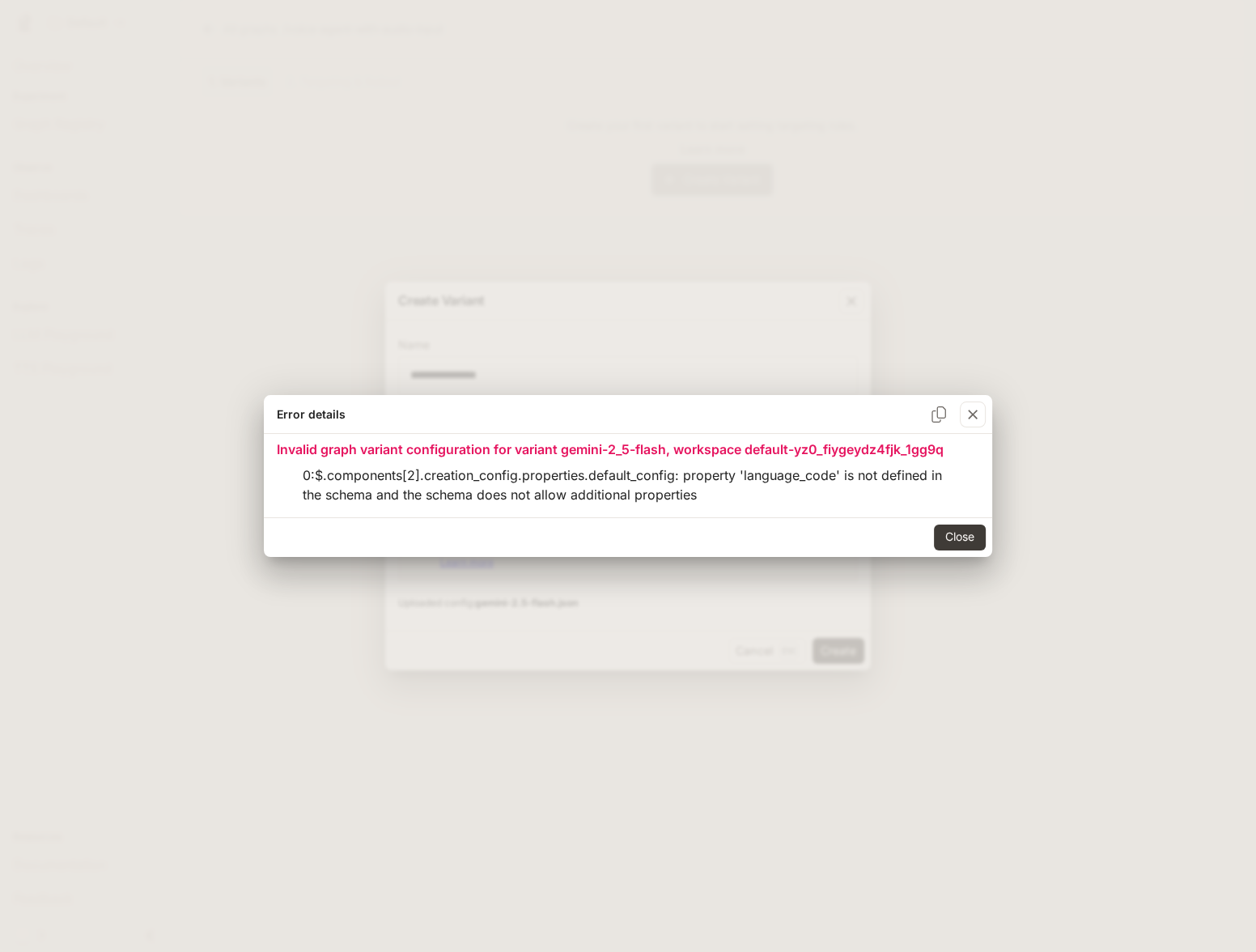
click at [715, 493] on li "0 : $.components[2].creation_config.properties.default_config: property 'langua…" at bounding box center [628, 485] width 677 height 46
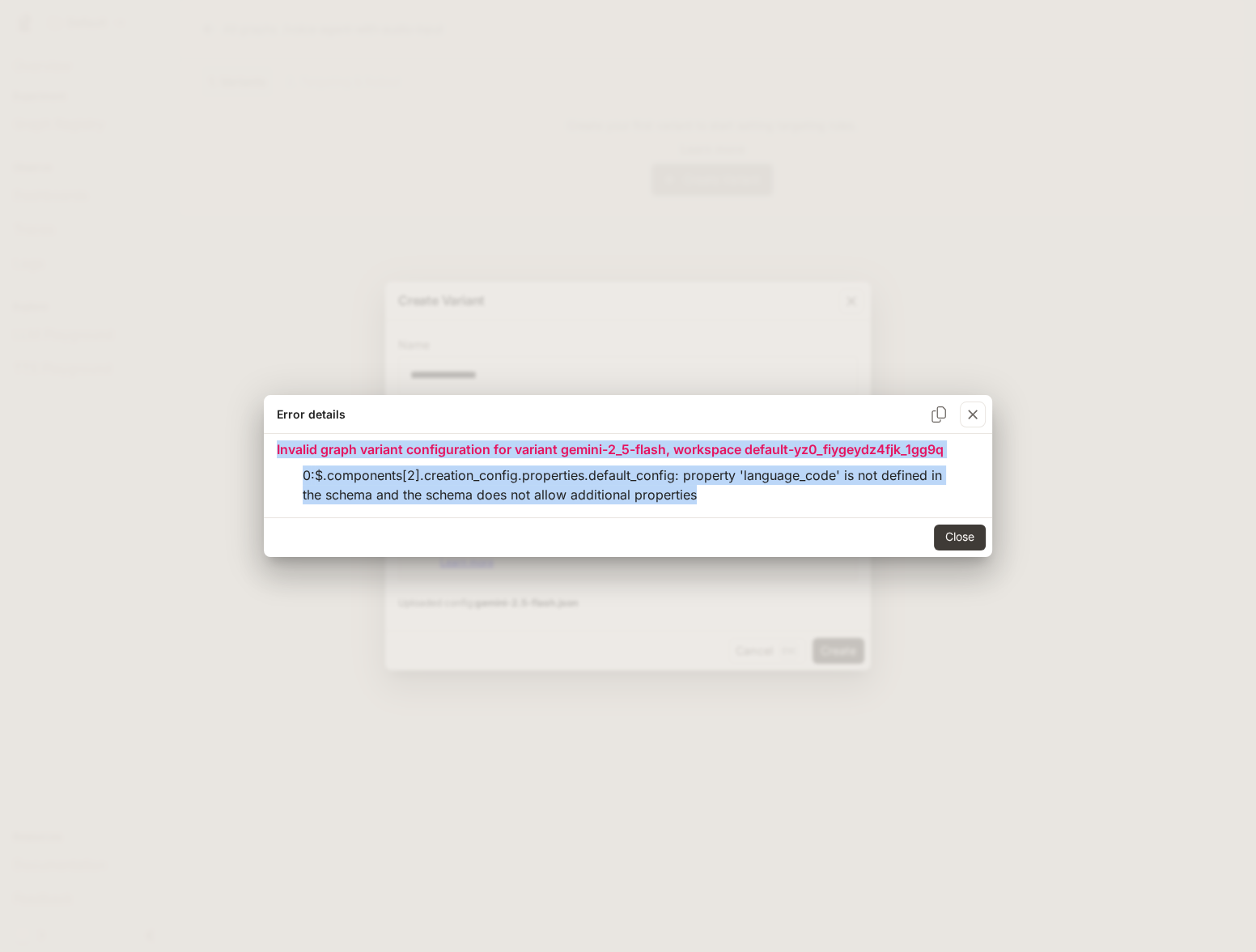
drag, startPoint x: 715, startPoint y: 493, endPoint x: 251, endPoint y: 448, distance: 466.2
click at [251, 448] on div "Error details Invalid graph variant configuration for variant gemini-2_5-flash,…" at bounding box center [628, 476] width 1256 height 952
copy div "Invalid graph variant configuration for variant gemini-2_5-flash, workspace def…"
click at [945, 535] on button "Close" at bounding box center [960, 537] width 52 height 26
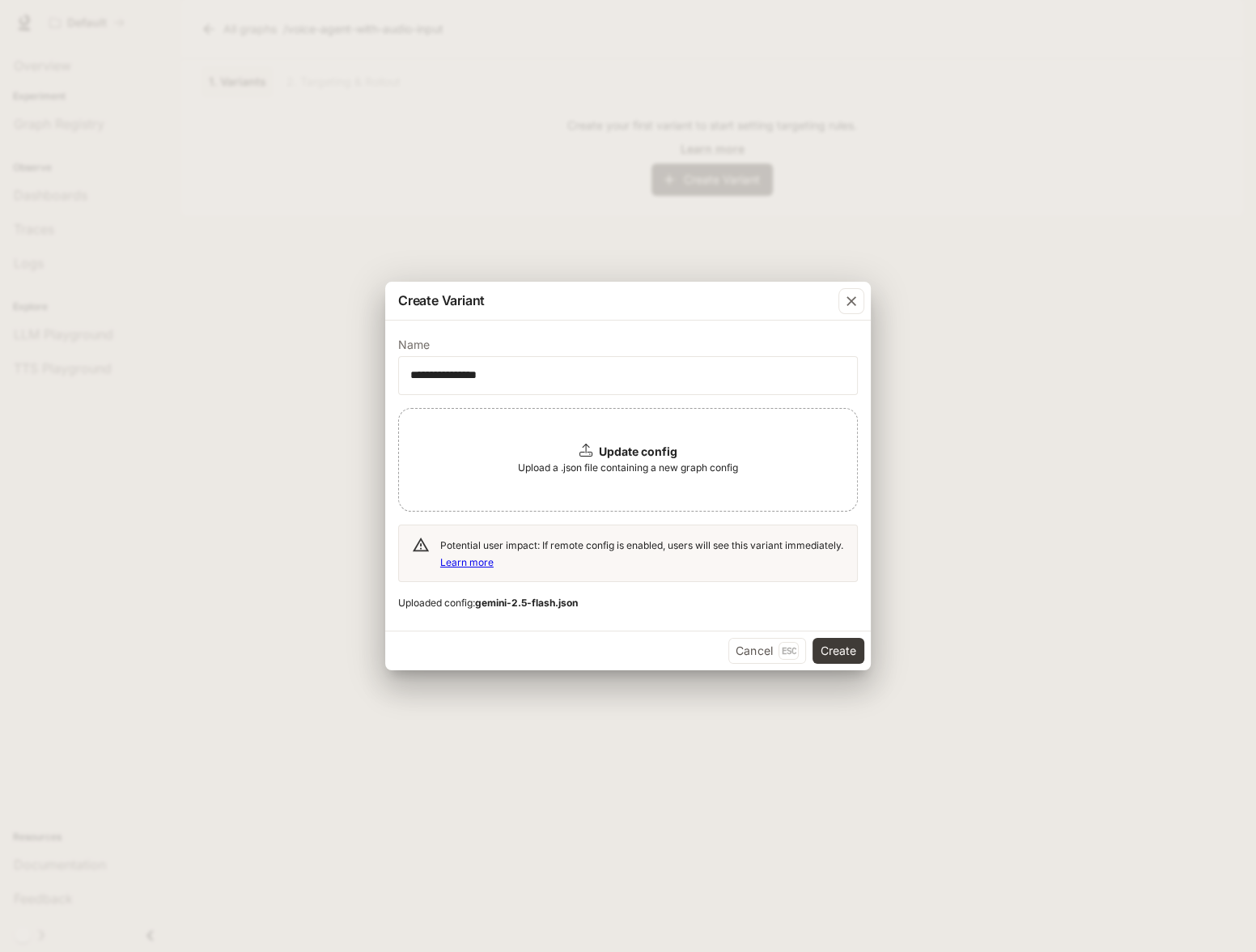
click at [620, 470] on span "Upload a .json file containing a new graph config" at bounding box center [628, 467] width 220 height 16
click at [831, 646] on button "Create" at bounding box center [838, 651] width 52 height 26
click at [831, 658] on button "Create" at bounding box center [838, 651] width 52 height 26
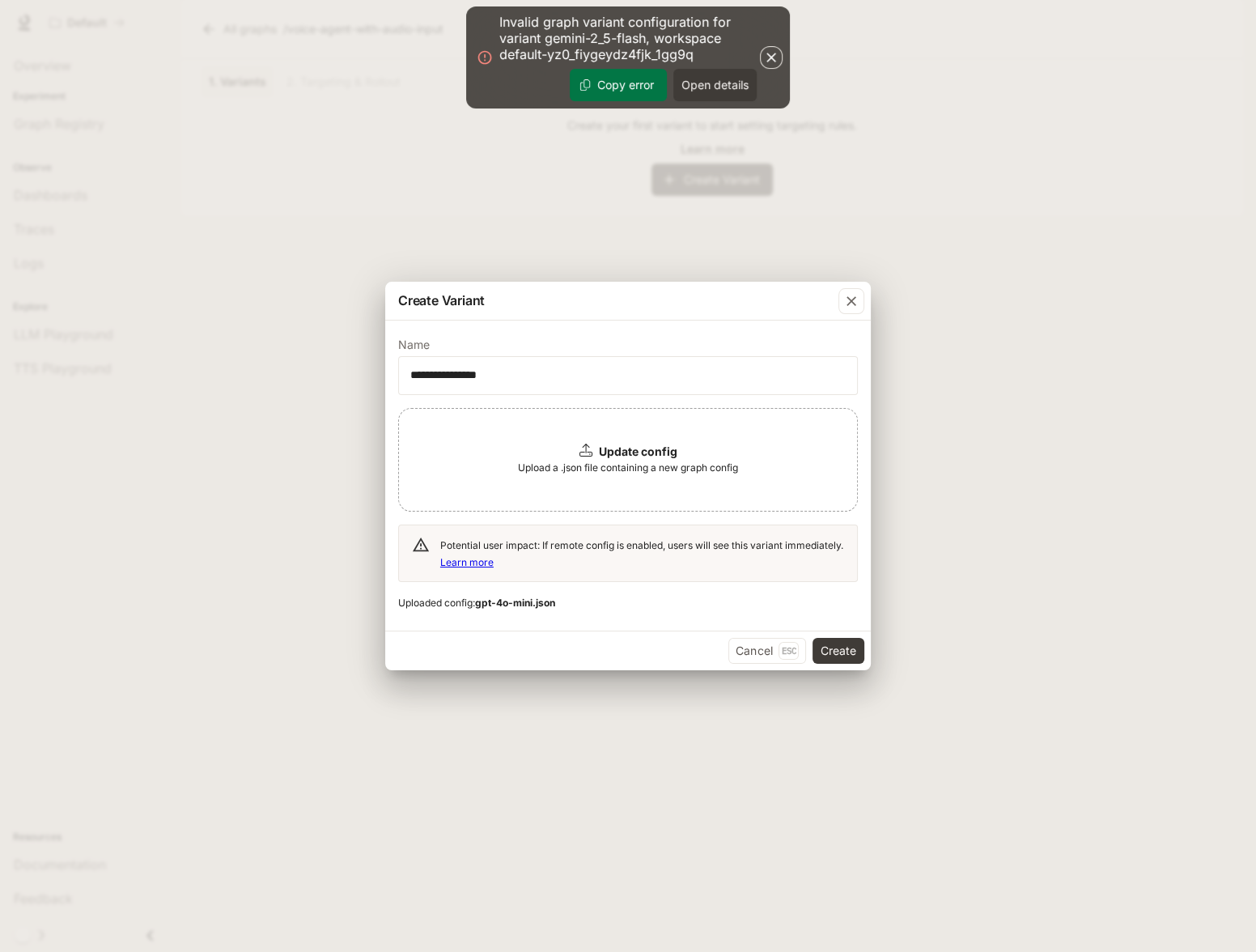
click at [616, 89] on button "Copy error" at bounding box center [618, 85] width 97 height 32
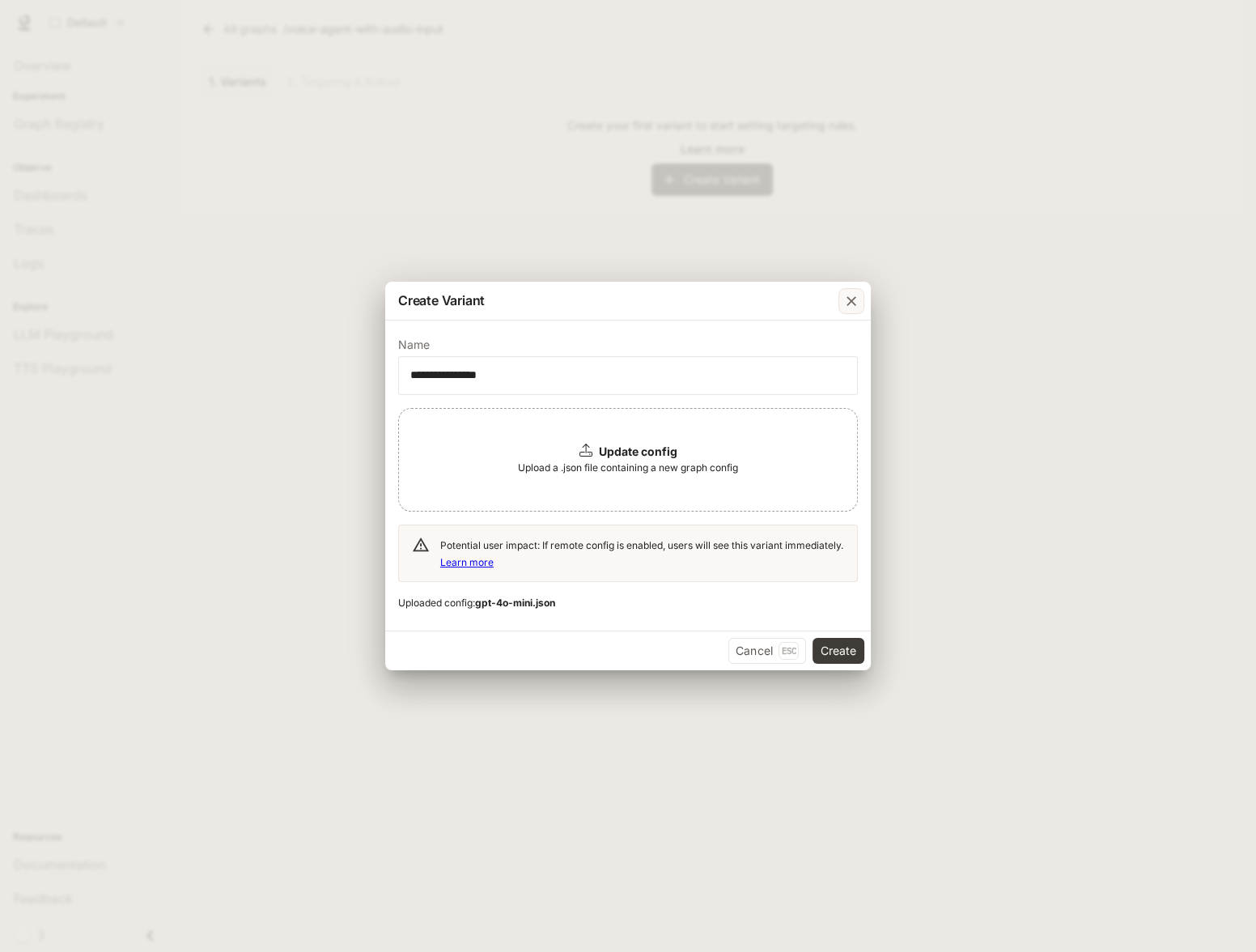
click at [870, 305] on button "button" at bounding box center [851, 301] width 39 height 39
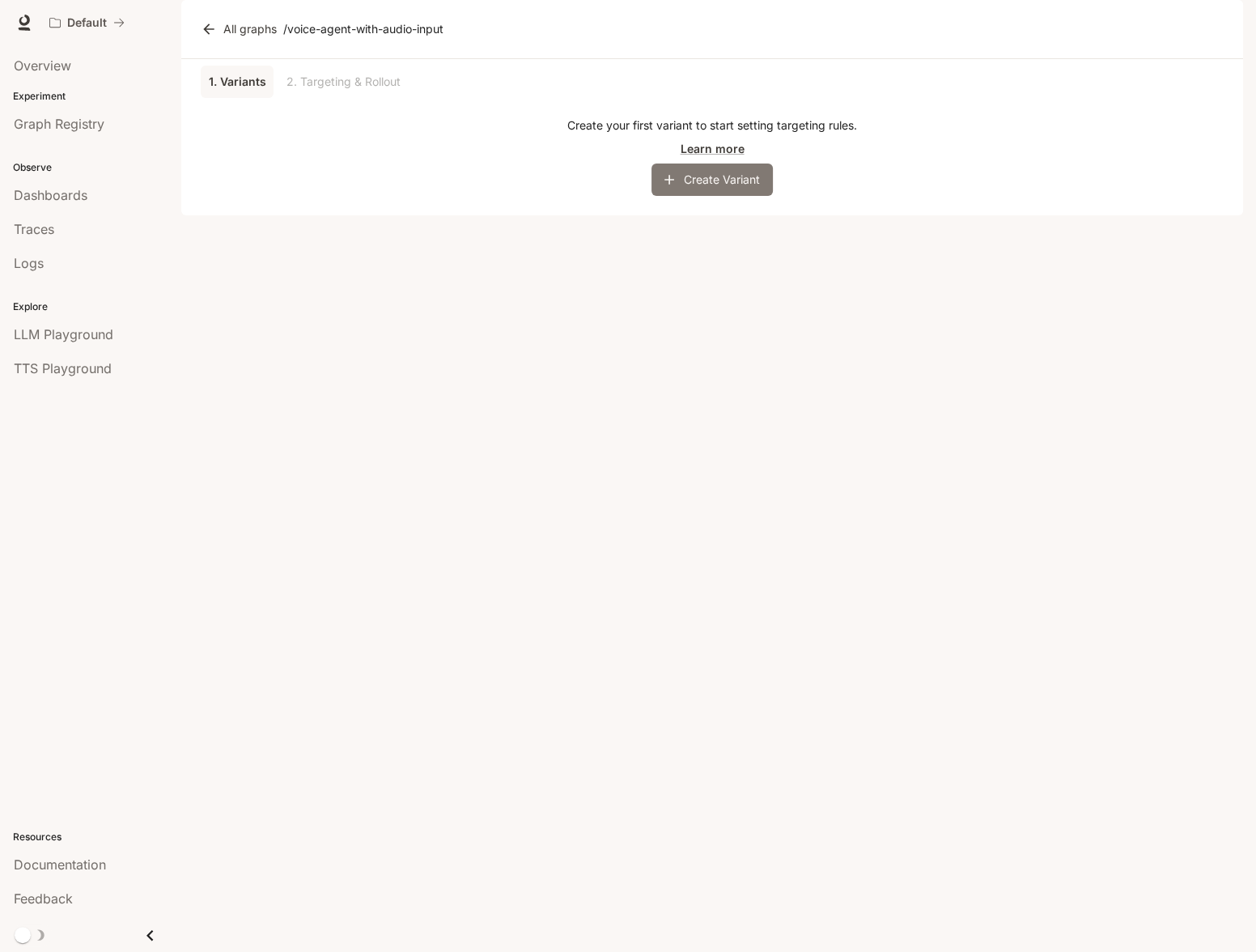
click at [680, 195] on button "Create Variant" at bounding box center [712, 179] width 121 height 32
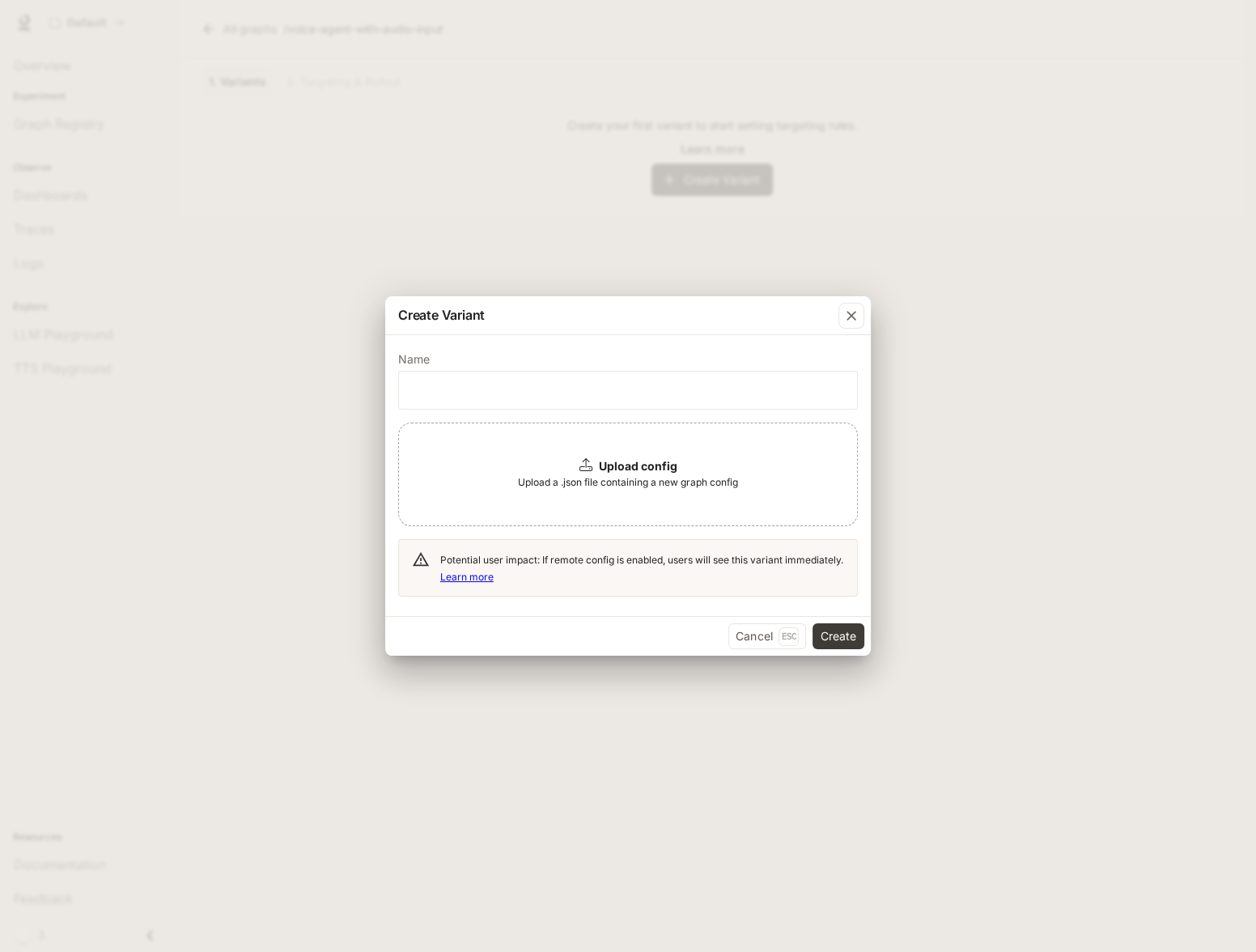
click at [570, 484] on span "Upload a .json file containing a new graph config" at bounding box center [628, 482] width 220 height 16
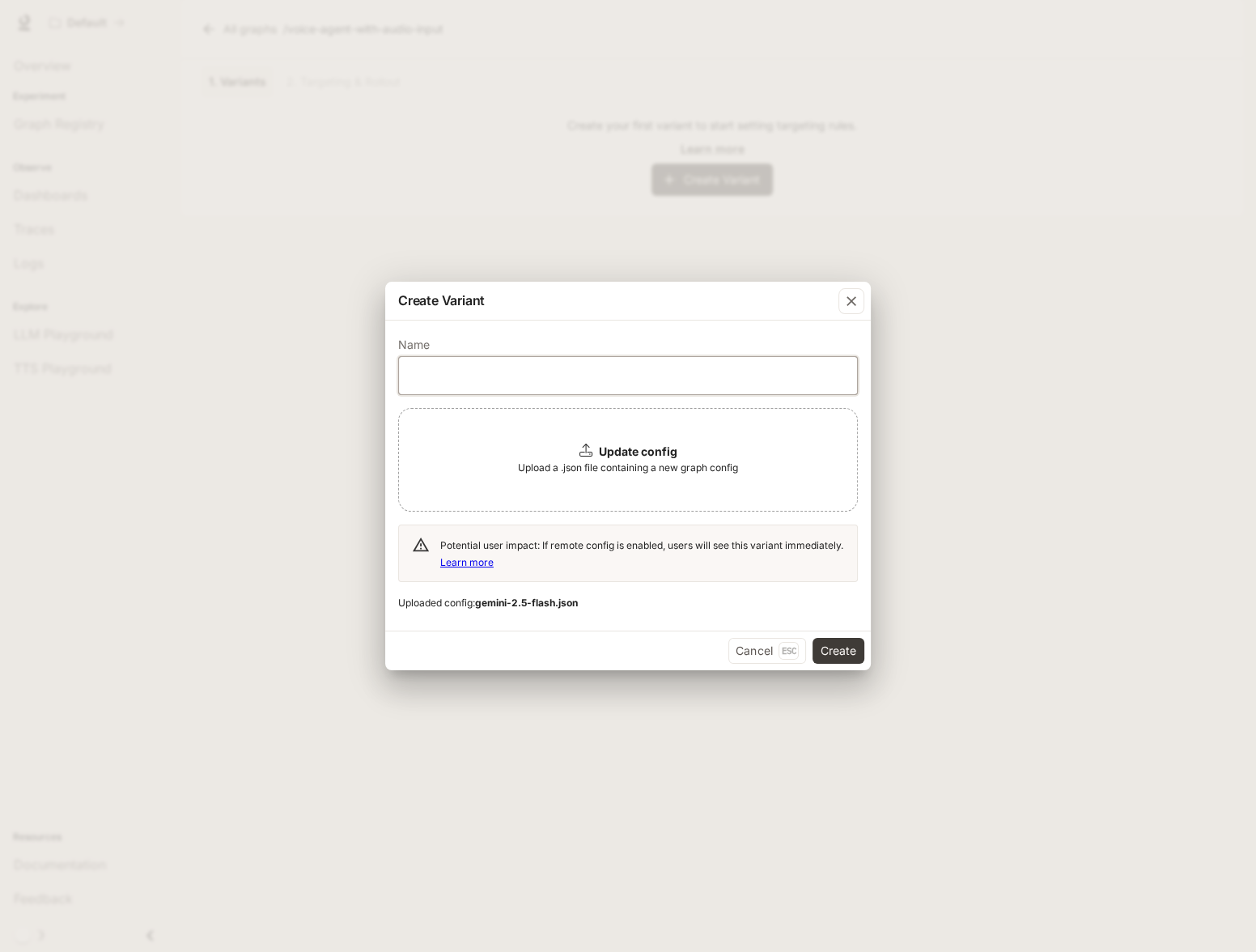
click at [612, 369] on input "text" at bounding box center [628, 375] width 458 height 16
click at [834, 643] on button "Create" at bounding box center [838, 651] width 52 height 26
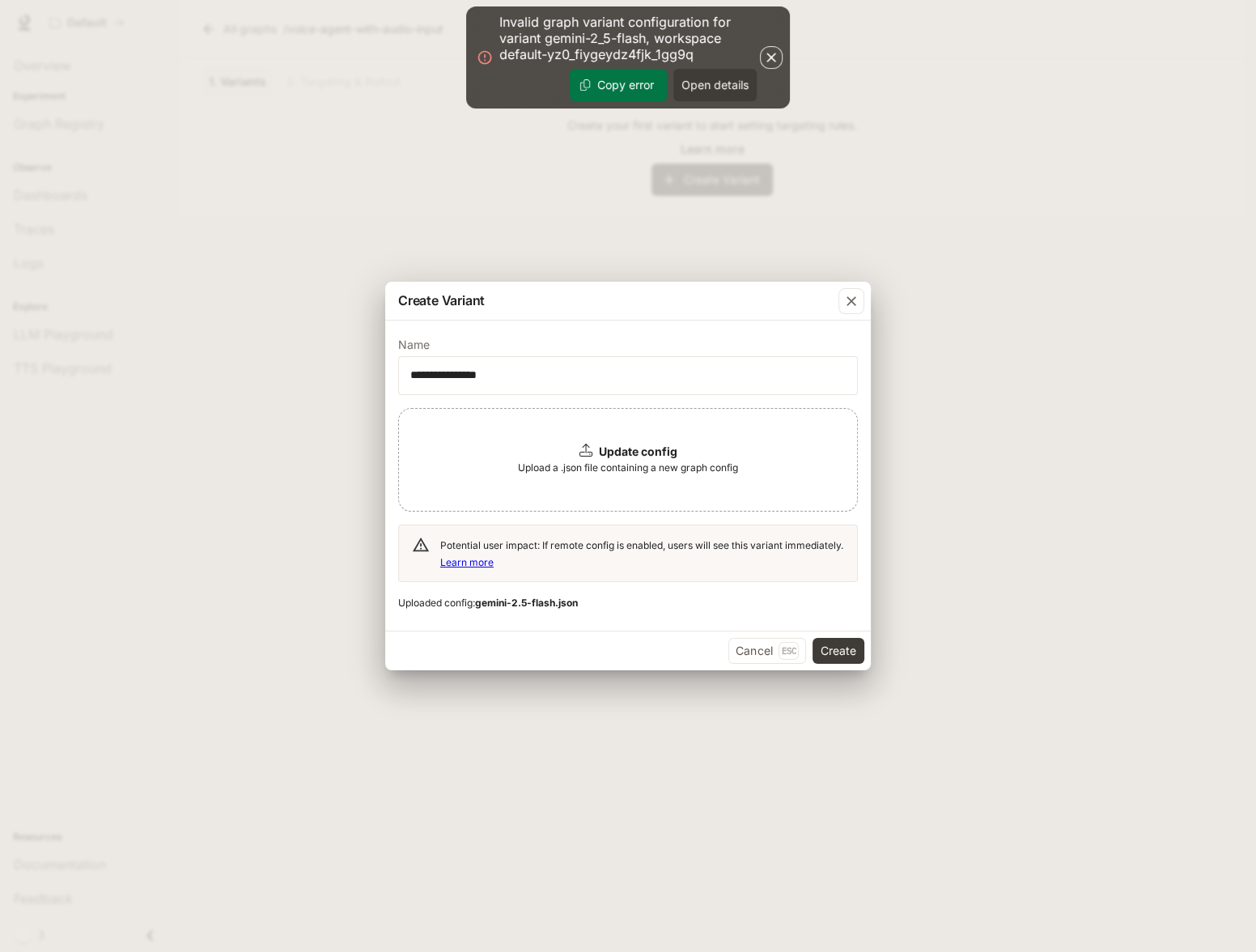
click at [637, 83] on button "Copy error" at bounding box center [618, 85] width 97 height 32
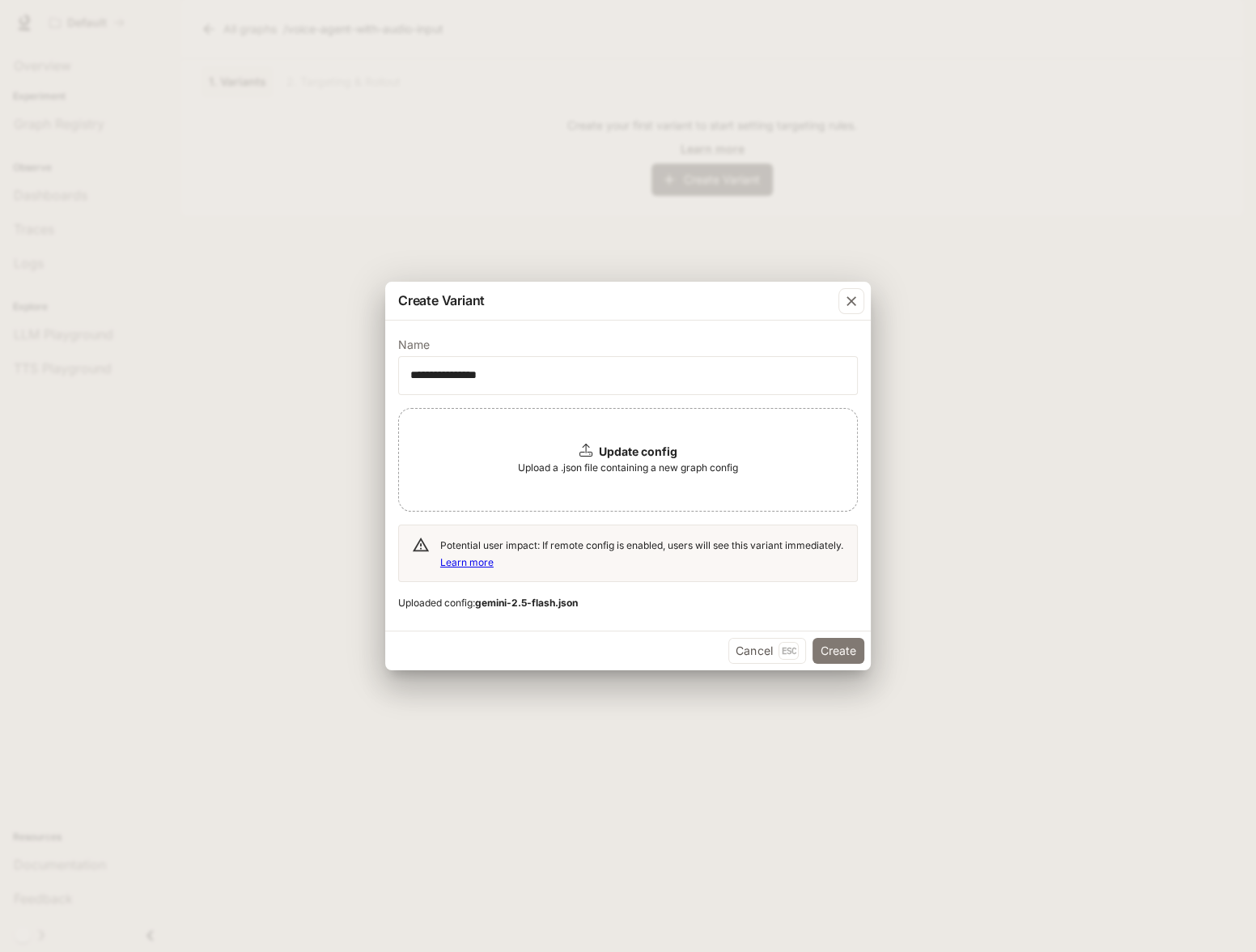
click at [829, 646] on button "Create" at bounding box center [838, 651] width 52 height 26
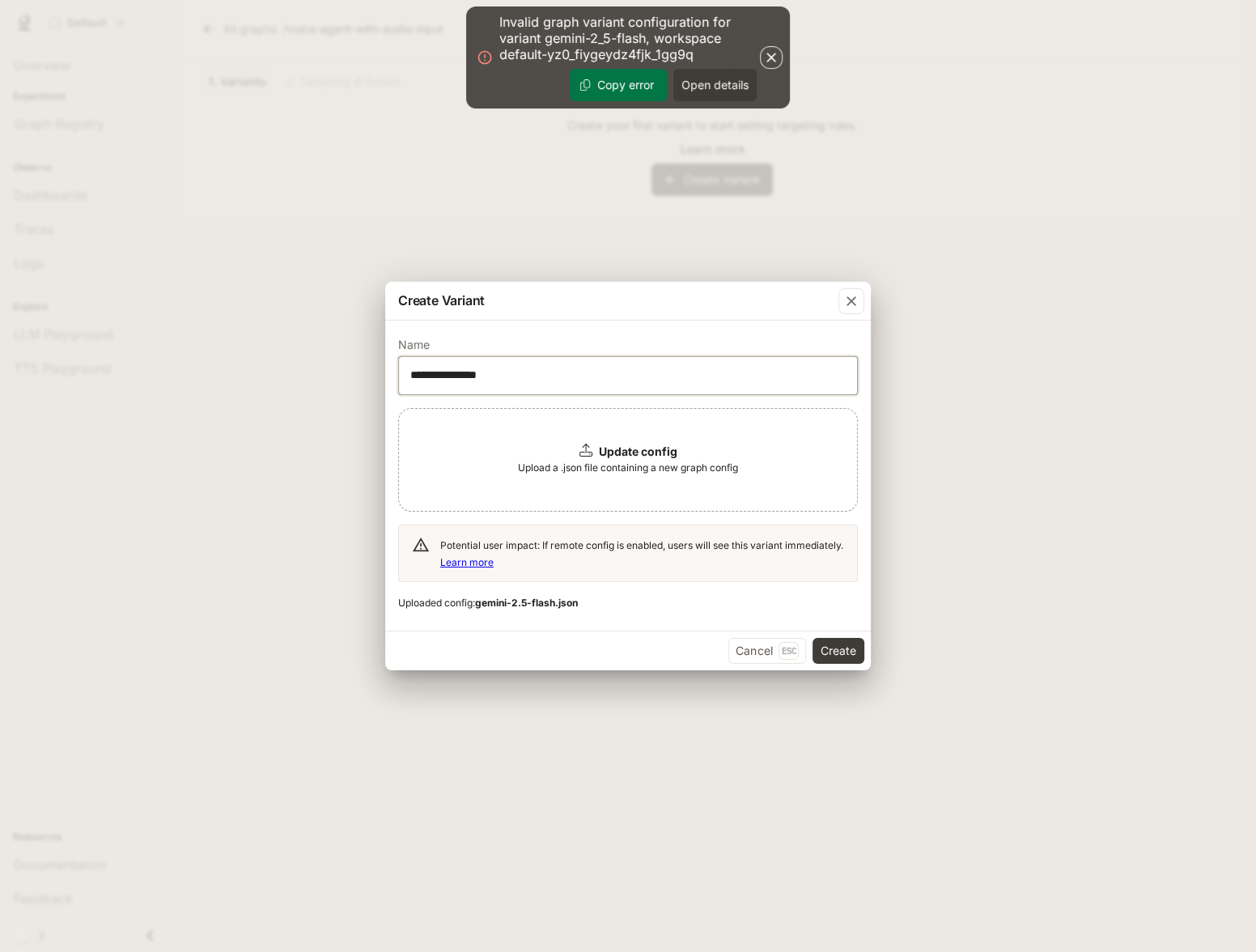
click at [506, 369] on input "**********" at bounding box center [628, 375] width 458 height 16
click at [629, 476] on div "Update config Upload a .json file containing a new graph config" at bounding box center [628, 459] width 460 height 103
drag, startPoint x: 441, startPoint y: 378, endPoint x: 379, endPoint y: 378, distance: 62.0
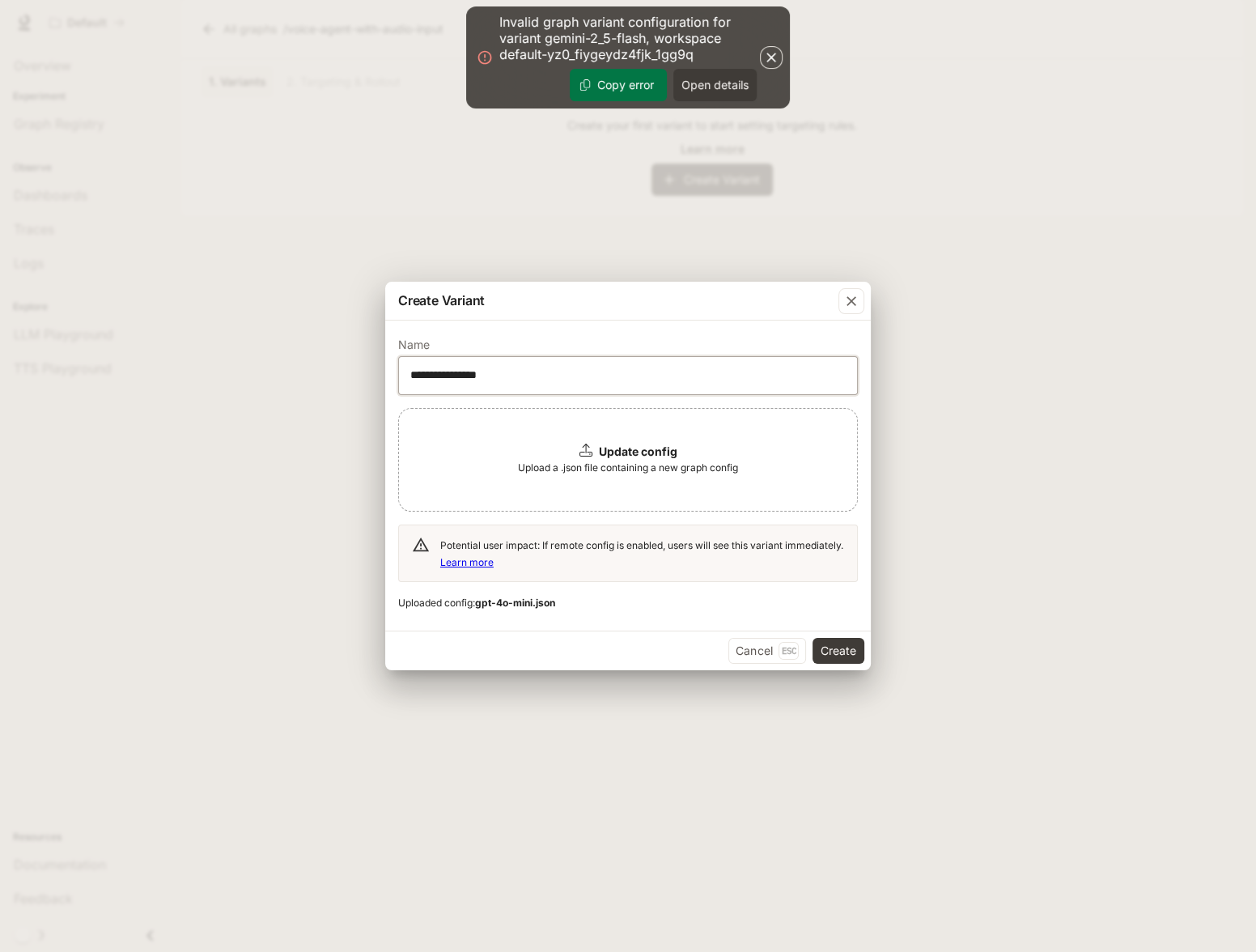
click at [379, 378] on div "**********" at bounding box center [628, 476] width 1256 height 952
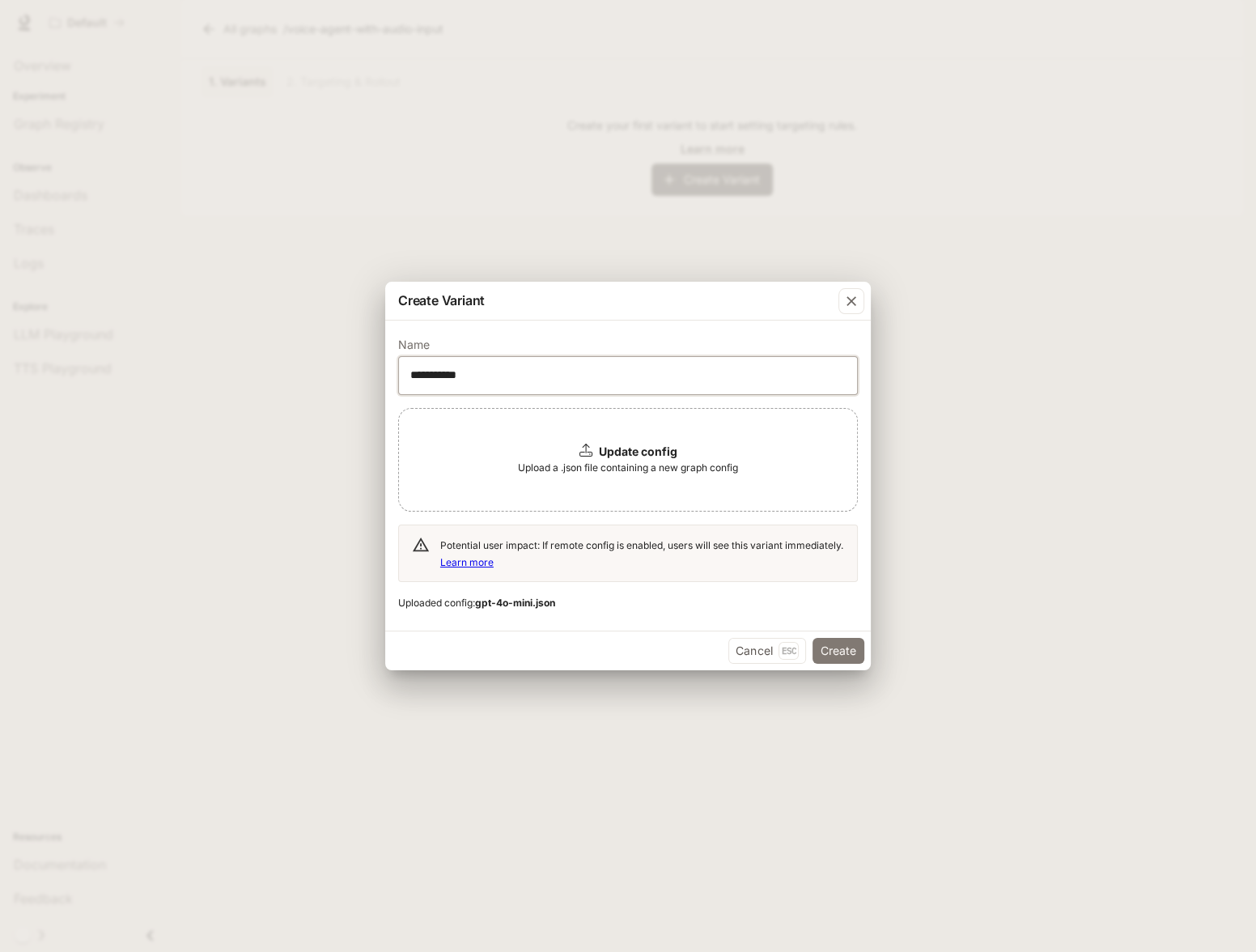
type input "**********"
click at [845, 657] on button "Create" at bounding box center [838, 651] width 52 height 26
click at [827, 657] on button "Create" at bounding box center [838, 651] width 52 height 26
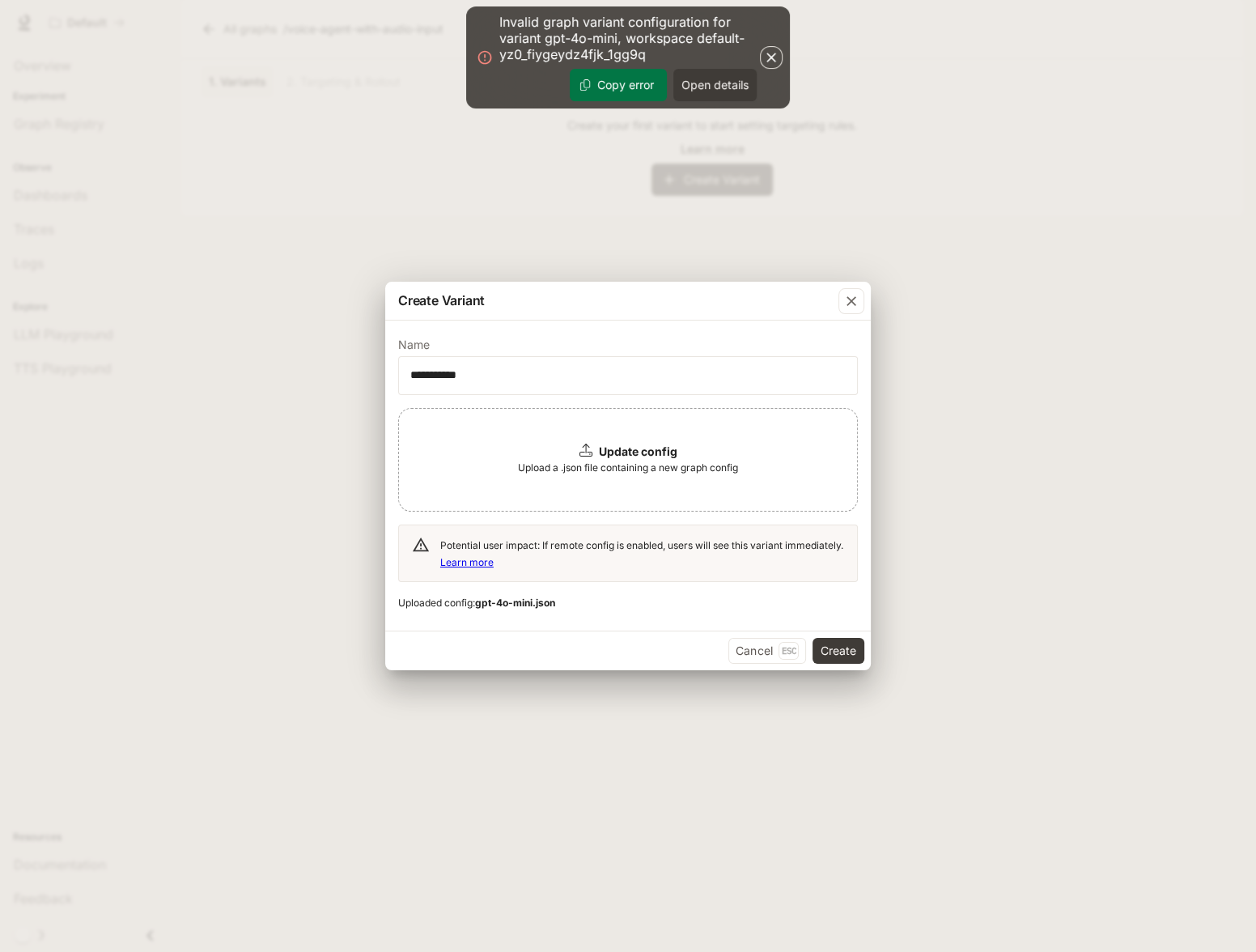
click at [625, 85] on button "Copy error" at bounding box center [618, 85] width 97 height 32
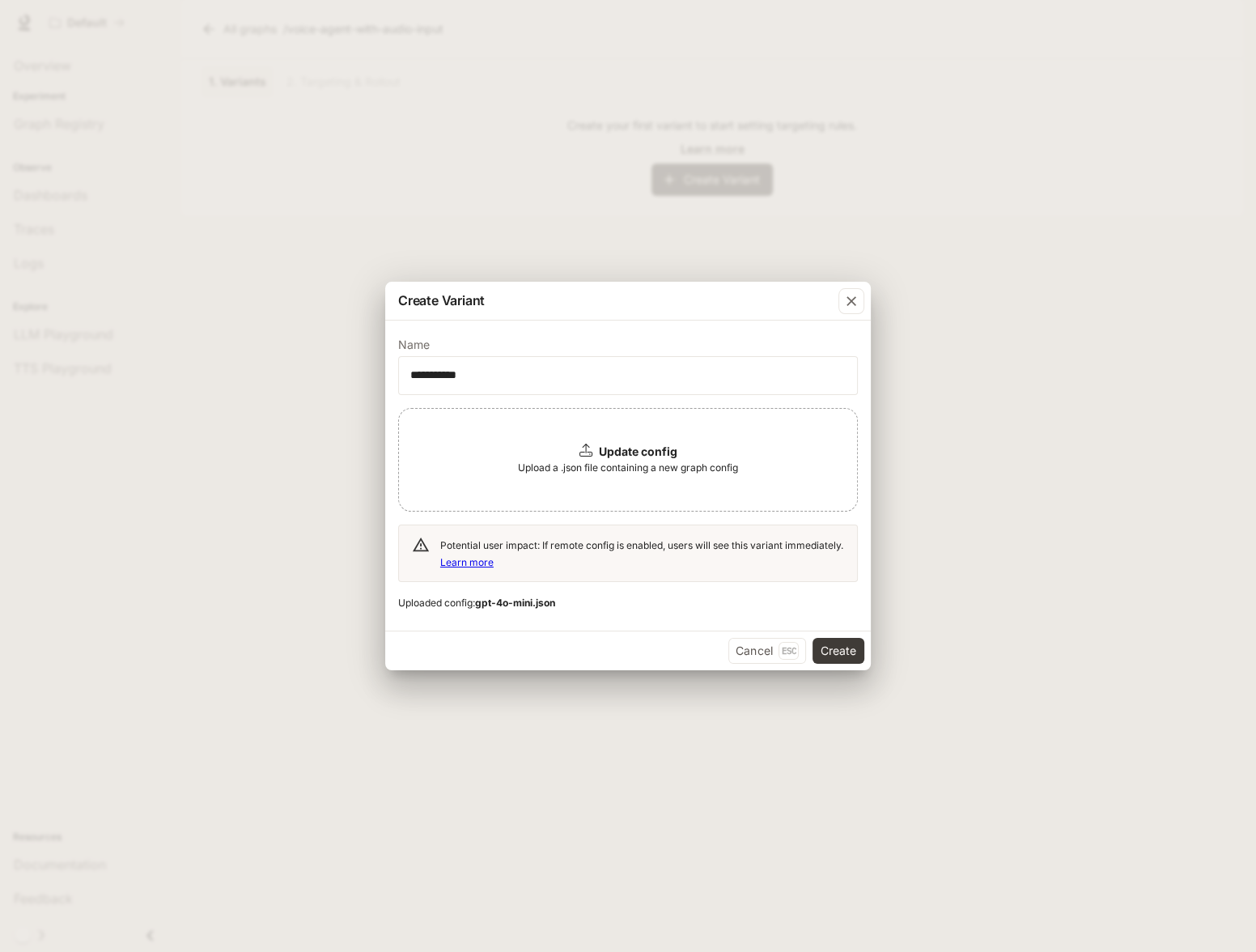
click at [614, 463] on span "Upload a .json file containing a new graph config" at bounding box center [628, 467] width 220 height 16
click at [831, 649] on button "Create" at bounding box center [838, 651] width 52 height 26
